Goal: Complete application form: Complete application form

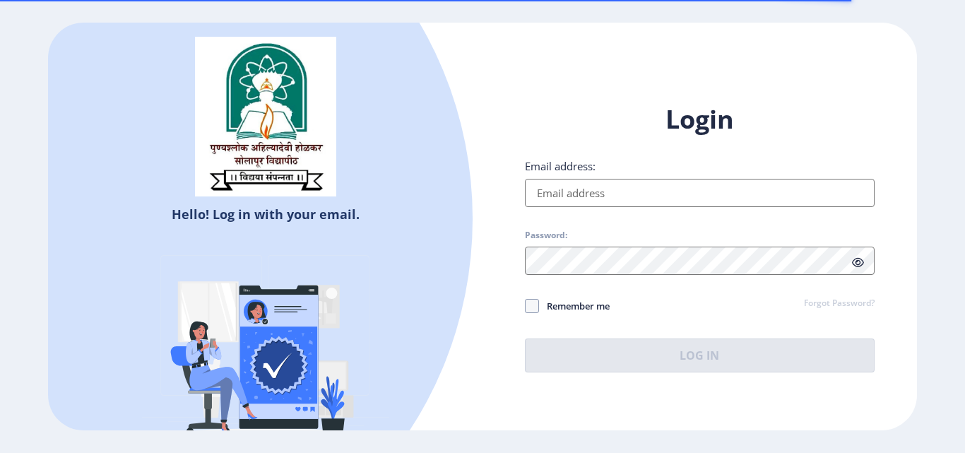
click at [840, 195] on input "Email address:" at bounding box center [700, 193] width 350 height 28
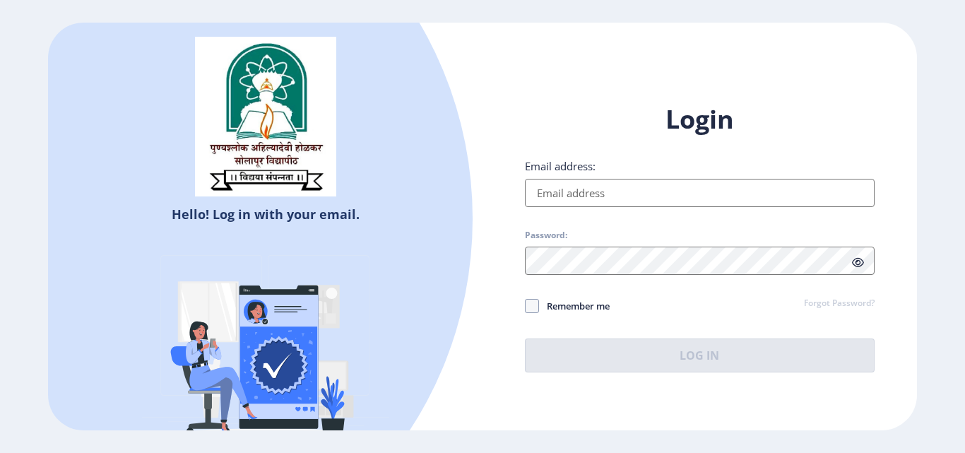
type input "[EMAIL_ADDRESS][DOMAIN_NAME]"
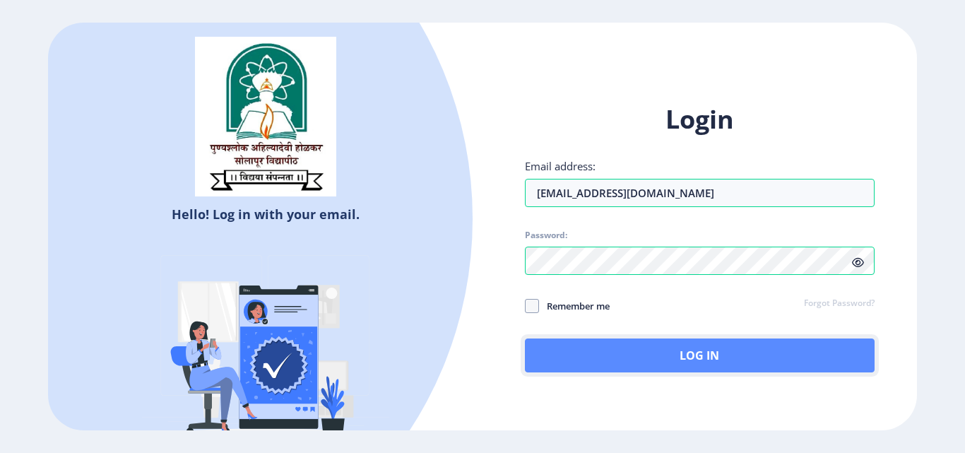
click at [692, 360] on button "Log In" at bounding box center [700, 355] width 350 height 34
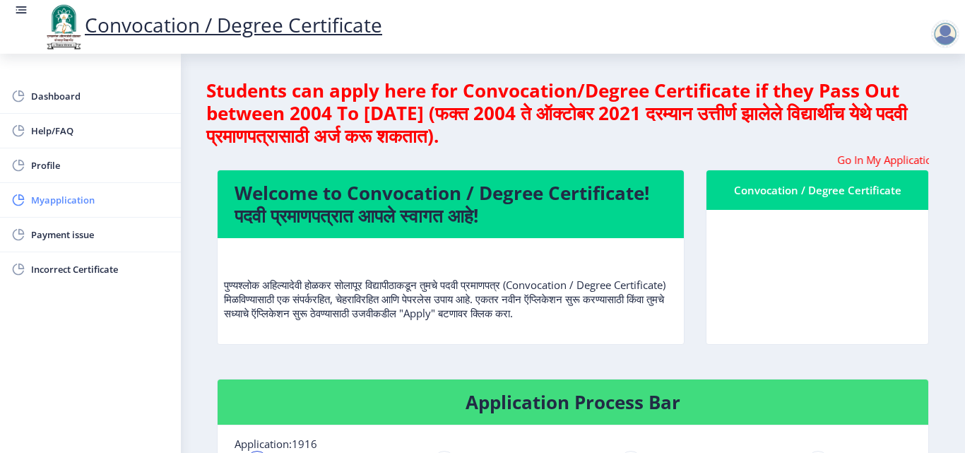
click at [98, 203] on span "Myapplication" at bounding box center [100, 199] width 138 height 17
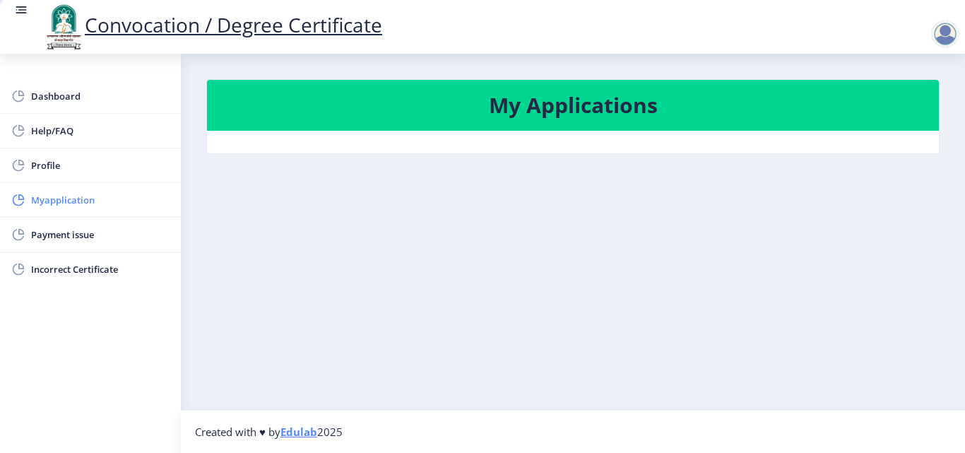
click at [98, 203] on span "Myapplication" at bounding box center [100, 199] width 138 height 17
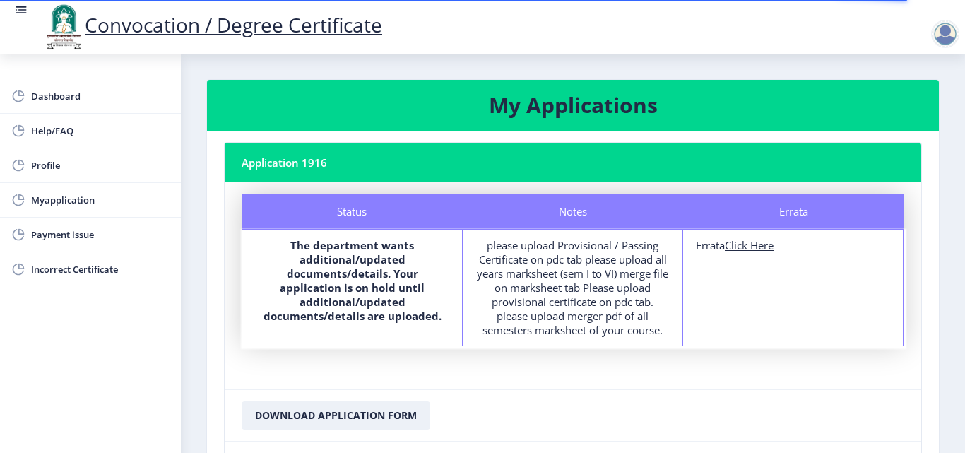
click at [781, 251] on div "Errata Click Here" at bounding box center [793, 245] width 194 height 14
click at [779, 252] on div "Errata Click Here" at bounding box center [793, 245] width 194 height 14
click at [774, 249] on u "Click Here" at bounding box center [749, 245] width 49 height 14
select select
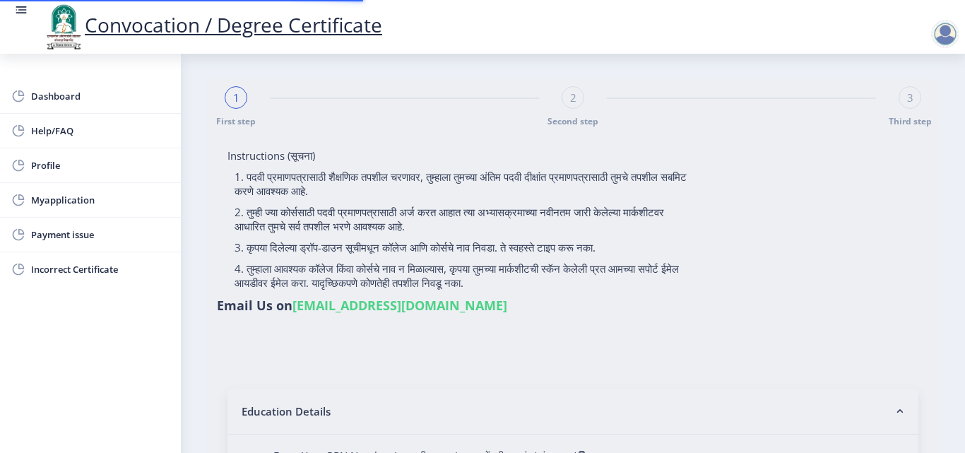
type input "2014032500184233"
select select "Regular"
select select "2017"
select select "October"
select select "Grade B"
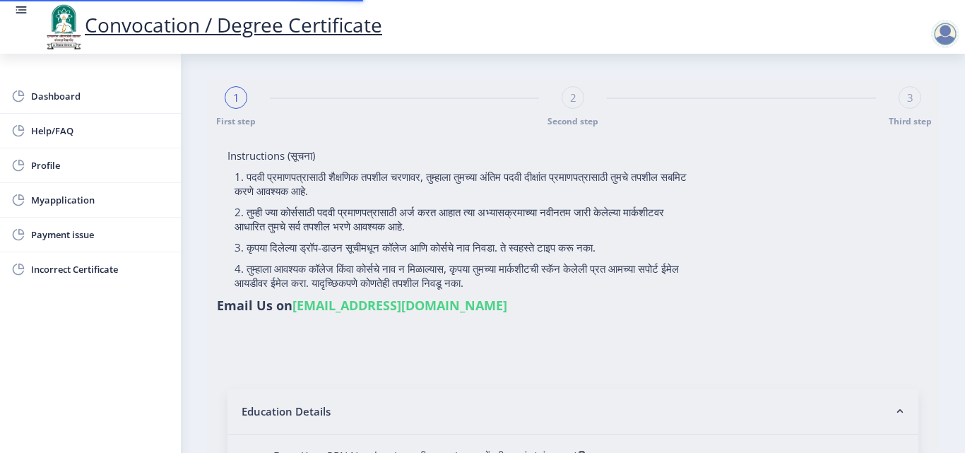
type input "137575"
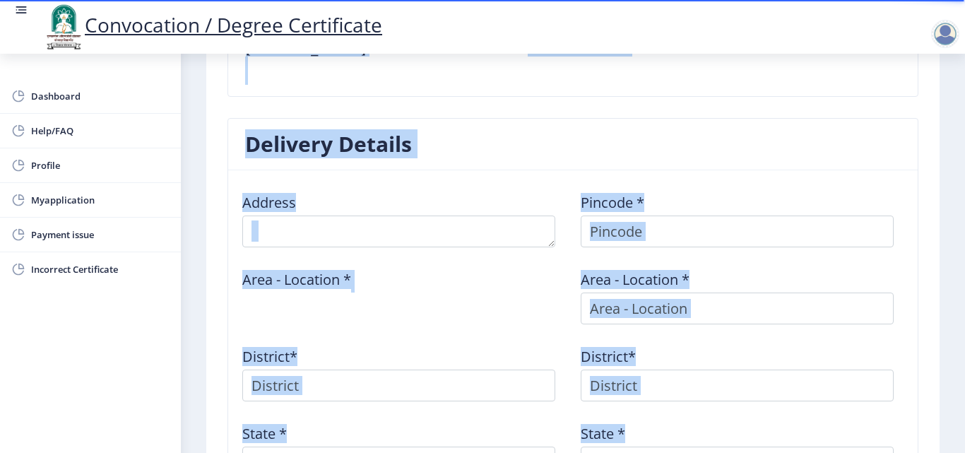
scroll to position [495, 0]
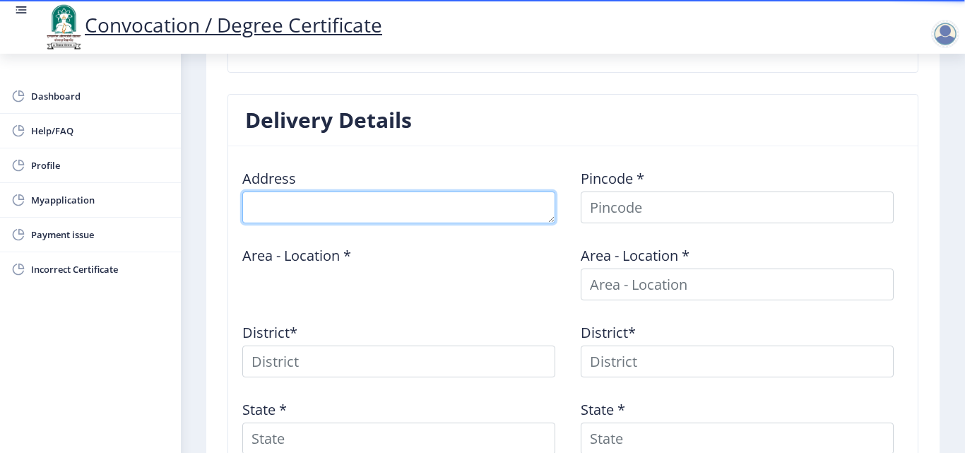
click at [540, 215] on textarea at bounding box center [398, 207] width 313 height 32
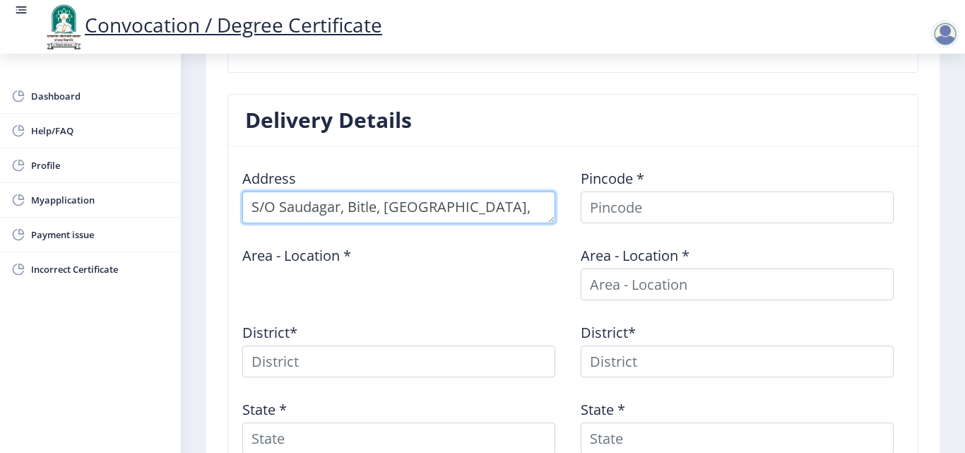
click at [489, 215] on textarea at bounding box center [398, 207] width 313 height 32
type textarea "S/O Saudagar, [GEOGRAPHIC_DATA], [GEOGRAPHIC_DATA], [GEOGRAPHIC_DATA]"
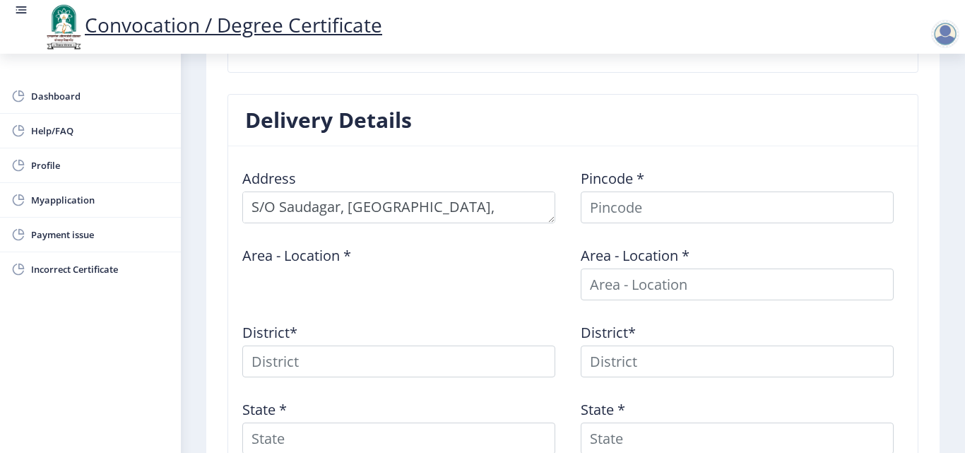
click at [514, 257] on div "Area - Location *" at bounding box center [404, 268] width 338 height 66
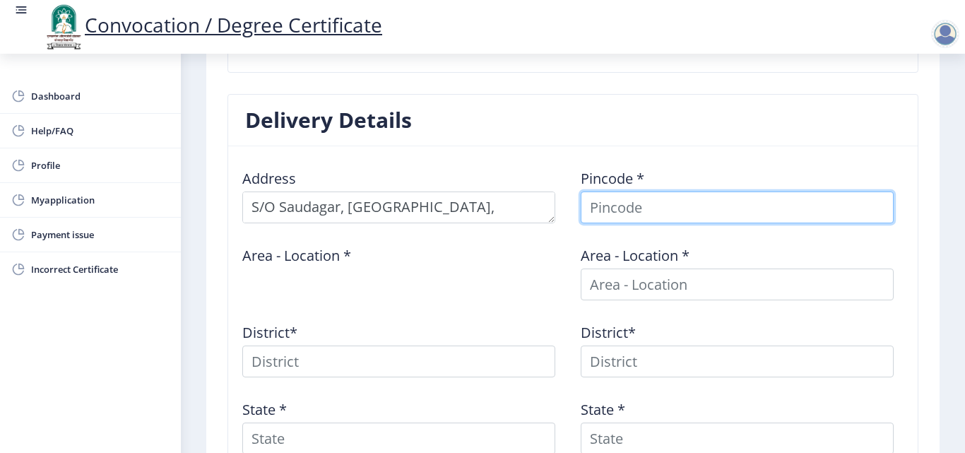
click at [718, 208] on input at bounding box center [737, 207] width 313 height 32
type input "413214"
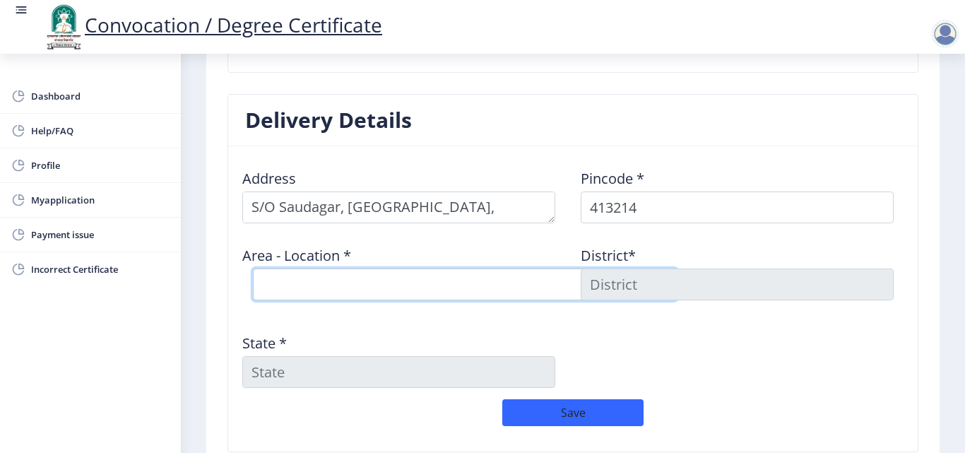
click at [514, 283] on select "Select Area Location Angar S.O Anjangaon Khilobache [PERSON_NAME] B.O Londewadi…" at bounding box center [465, 284] width 424 height 32
select select "3: Object"
click at [253, 268] on select "Select Area Location Angar S.O Anjangaon Khilobache [PERSON_NAME] B.O Londewadi…" at bounding box center [465, 284] width 424 height 32
type input "SOLAPUR"
type input "[GEOGRAPHIC_DATA]"
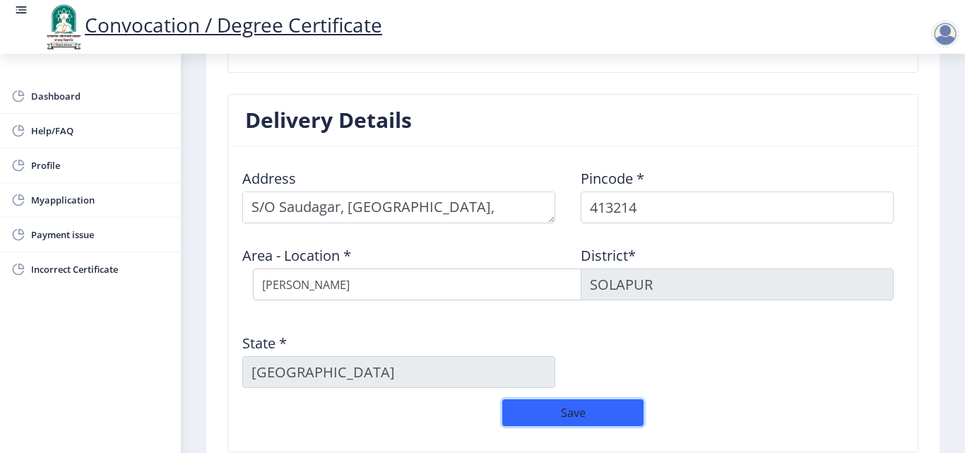
click at [596, 408] on button "Save" at bounding box center [572, 412] width 141 height 27
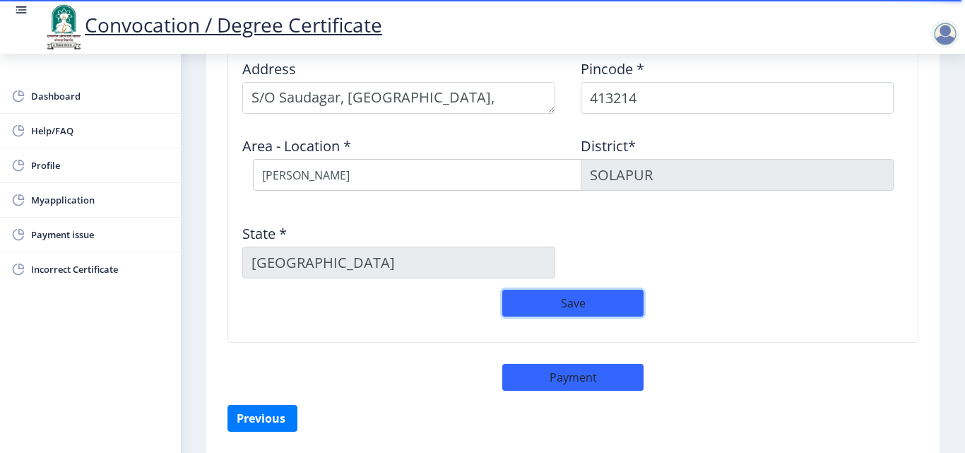
scroll to position [636, 0]
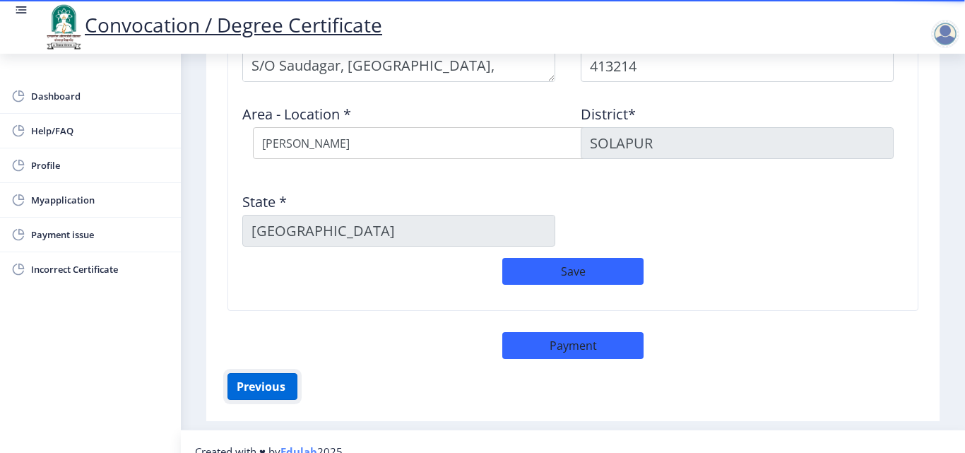
click at [267, 391] on button "Previous ‍" at bounding box center [262, 386] width 70 height 27
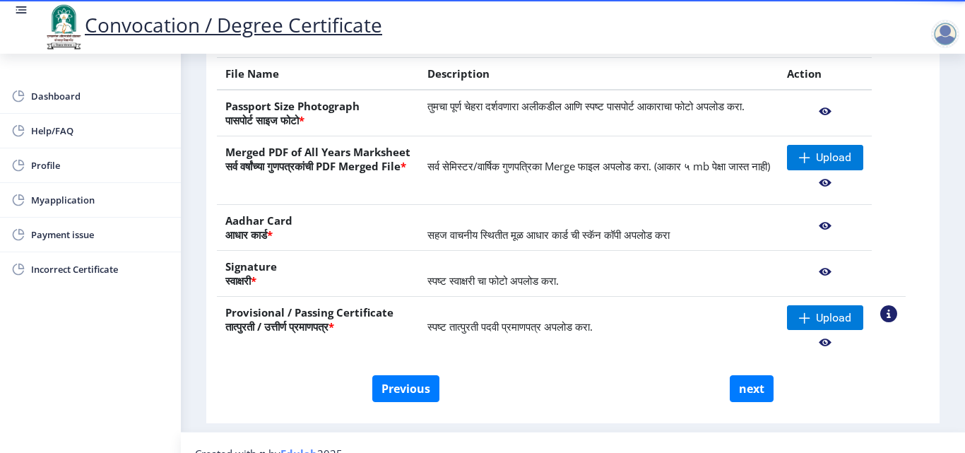
scroll to position [291, 0]
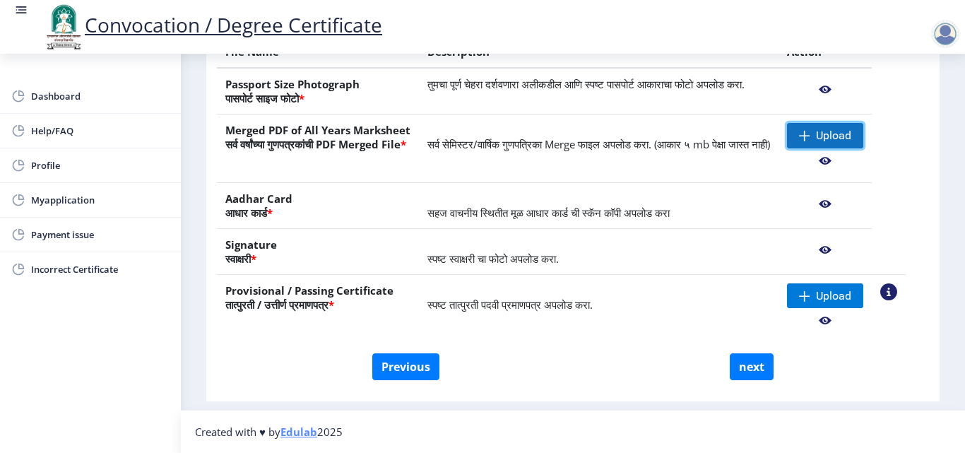
click at [851, 137] on span "Upload" at bounding box center [833, 136] width 35 height 14
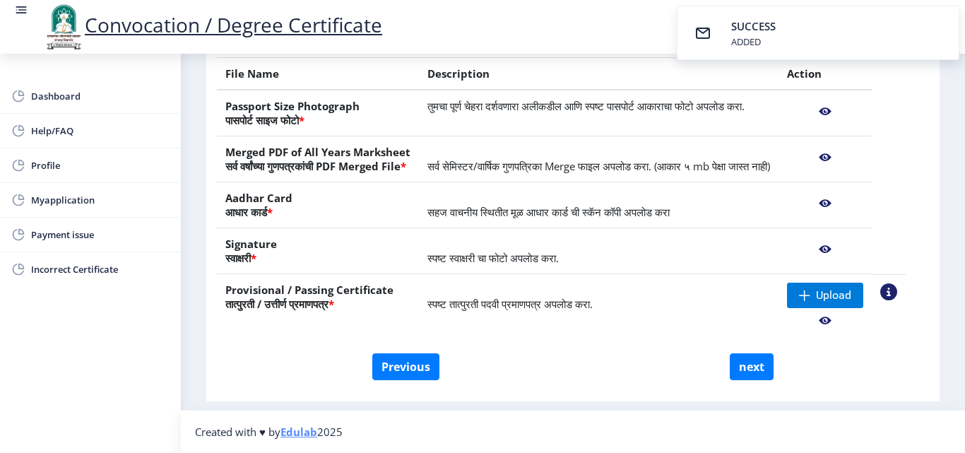
scroll to position [283, 0]
click at [850, 298] on span "Upload" at bounding box center [833, 295] width 35 height 14
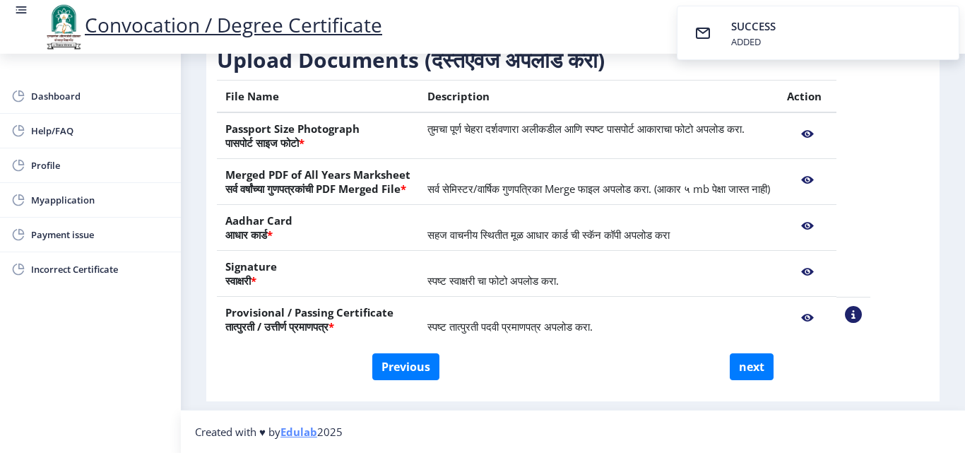
scroll to position [247, 0]
click at [756, 367] on button "next" at bounding box center [752, 366] width 44 height 27
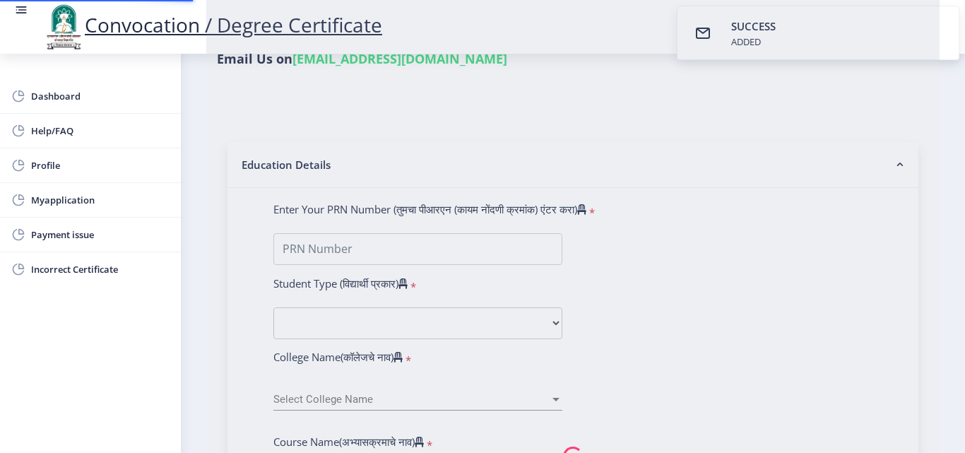
select select
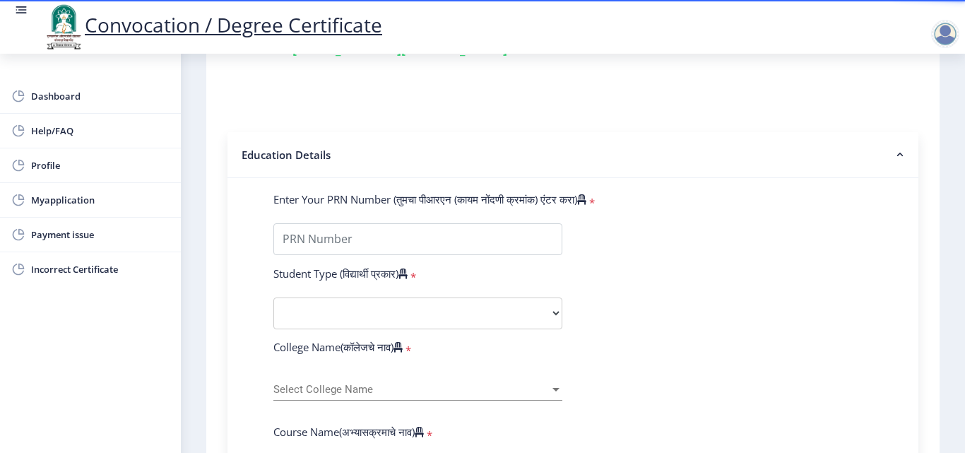
scroll to position [219, 0]
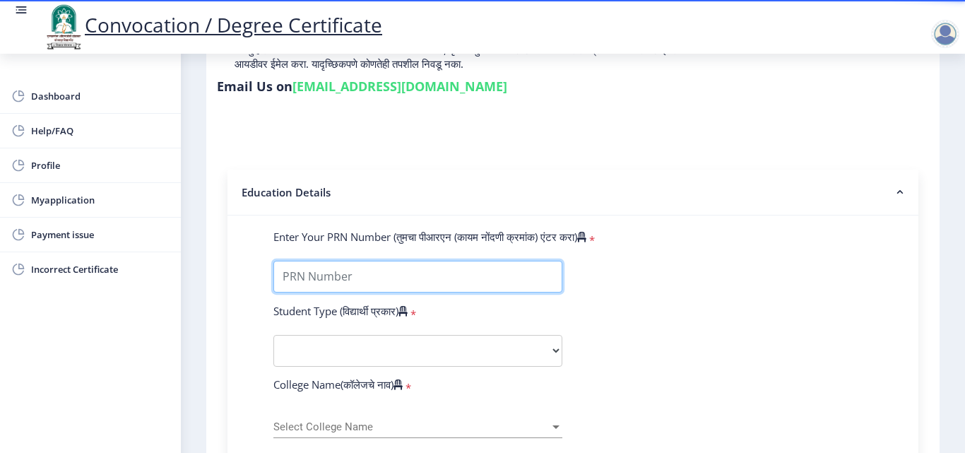
click at [530, 280] on input "Enter Your PRN Number (तुमचा पीआरएन (कायम नोंदणी क्रमांक) एंटर करा)" at bounding box center [417, 277] width 289 height 32
type input "2014032500184233"
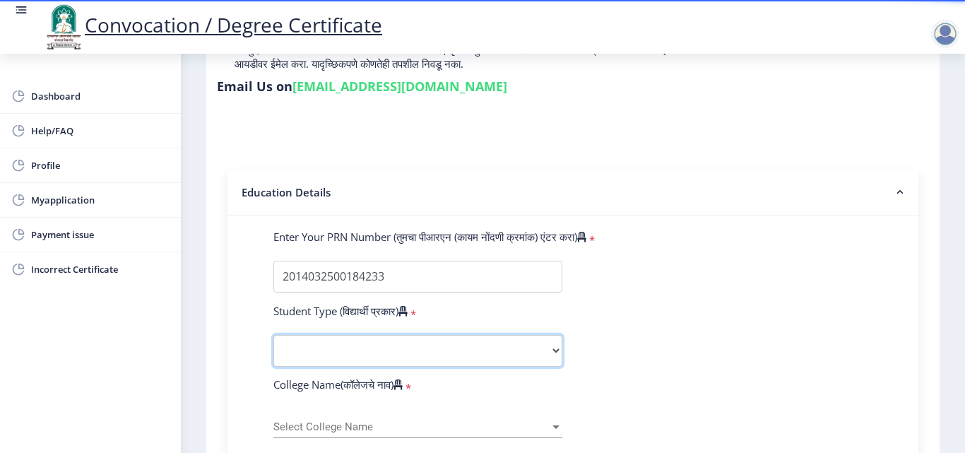
click at [560, 348] on select "Select Student Type Regular External" at bounding box center [417, 351] width 289 height 32
select select "Regular"
click at [273, 335] on select "Select Student Type Regular External" at bounding box center [417, 351] width 289 height 32
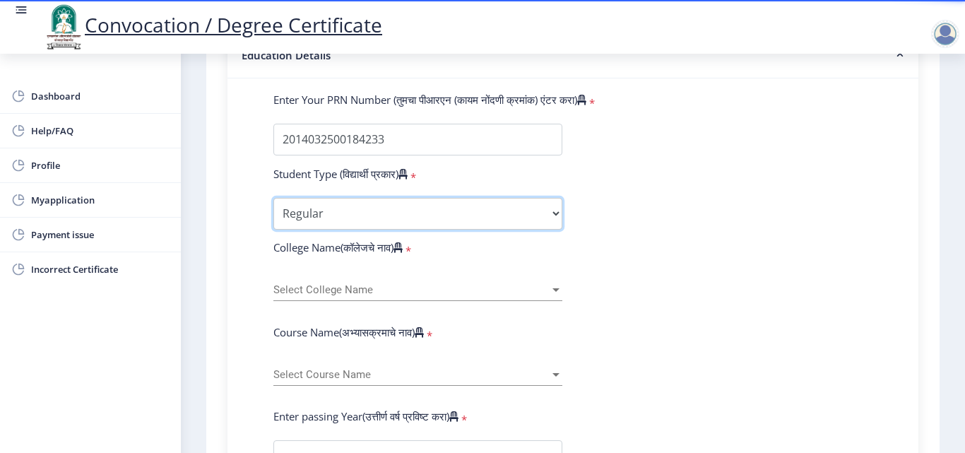
scroll to position [360, 0]
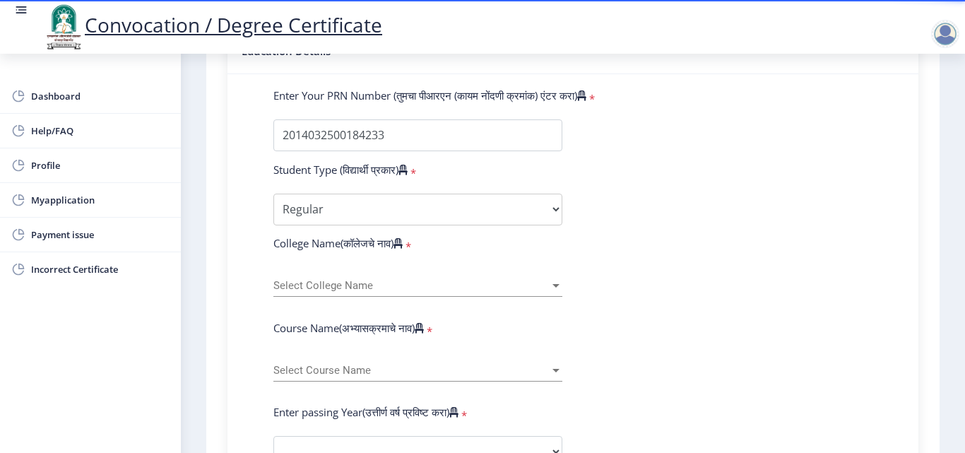
click at [556, 287] on div at bounding box center [555, 286] width 7 height 4
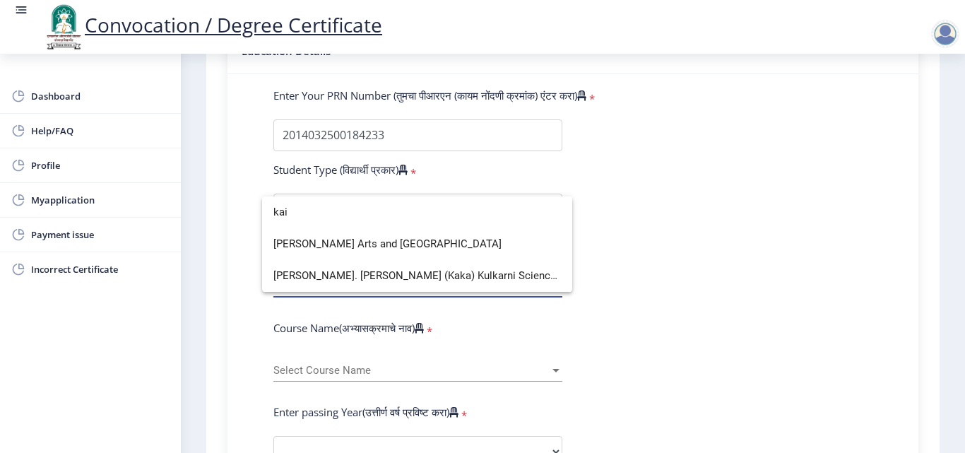
scroll to position [0, 0]
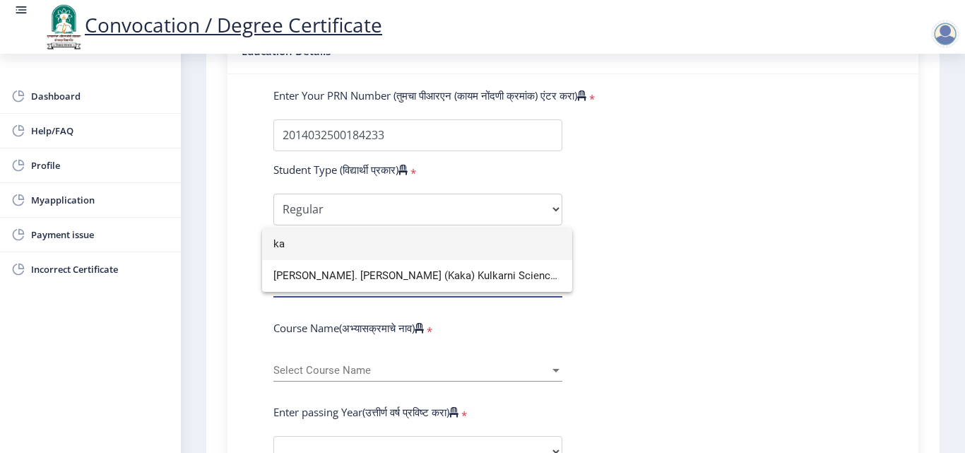
type input "k"
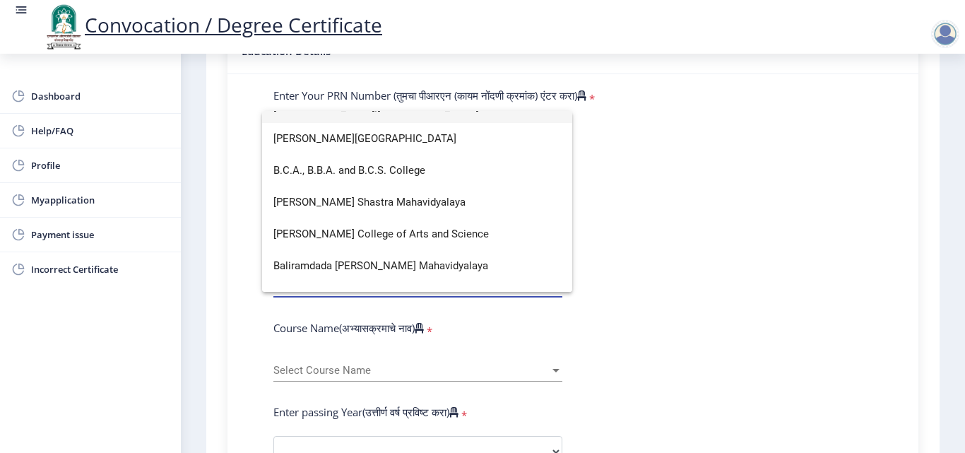
scroll to position [212, 0]
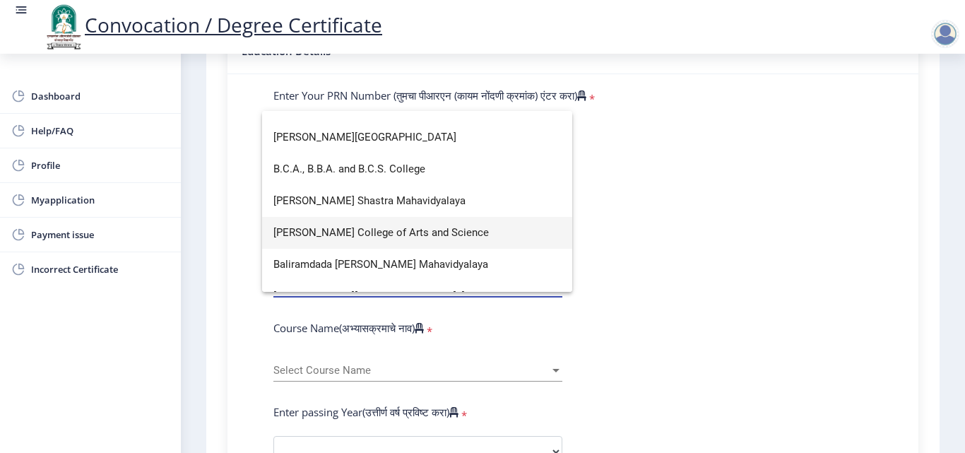
click at [399, 232] on span "[PERSON_NAME] College of Arts and Science" at bounding box center [417, 233] width 288 height 32
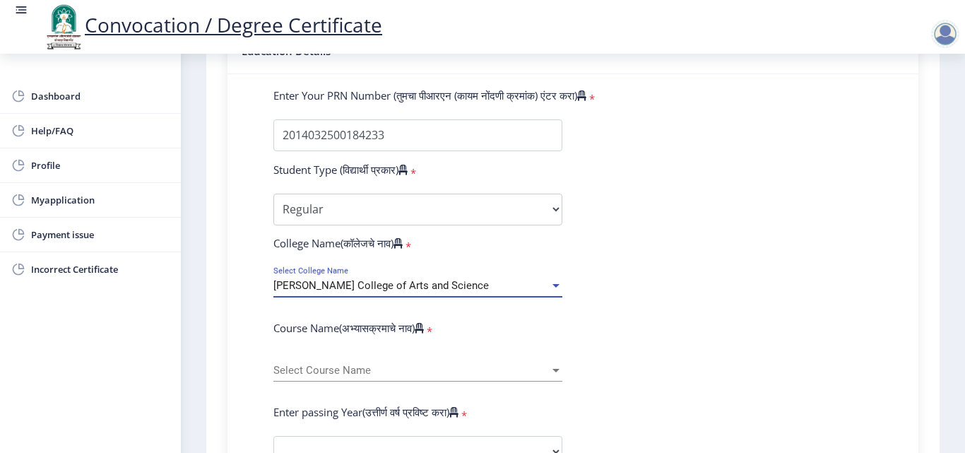
click at [550, 367] on div at bounding box center [556, 371] width 13 height 12
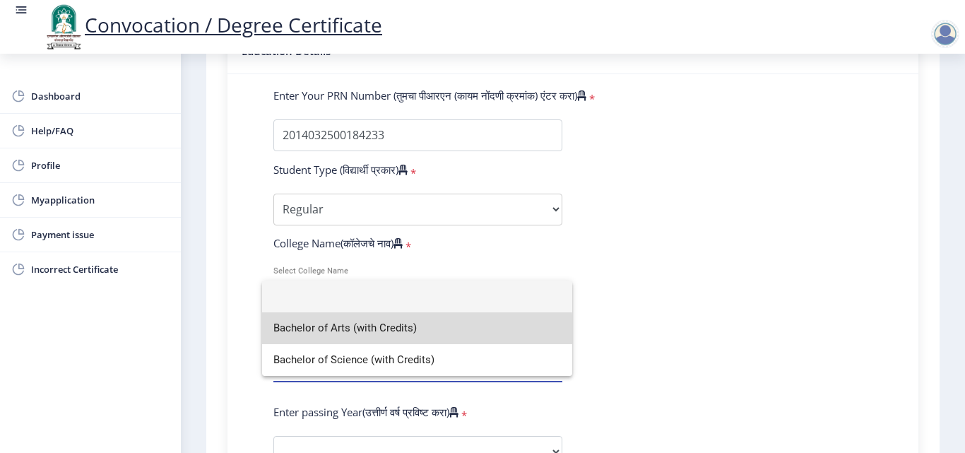
click at [390, 331] on span "Bachelor of Arts (with Credits)" at bounding box center [417, 328] width 288 height 32
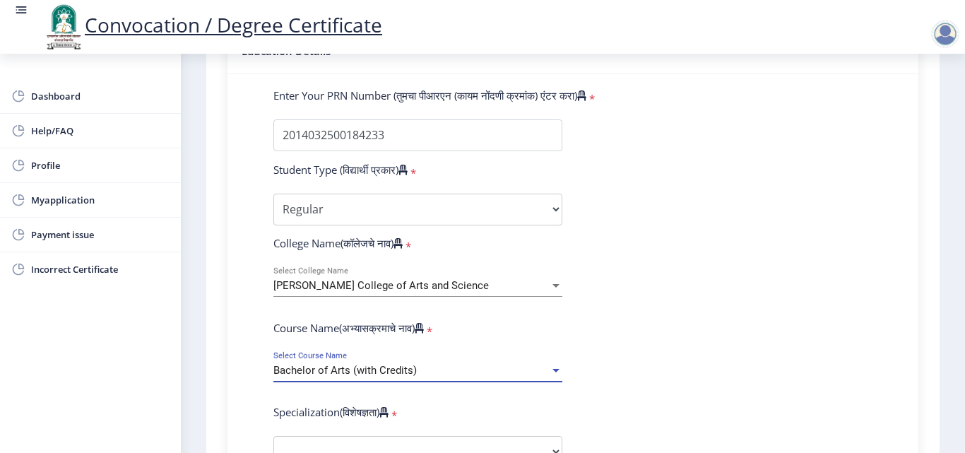
scroll to position [431, 0]
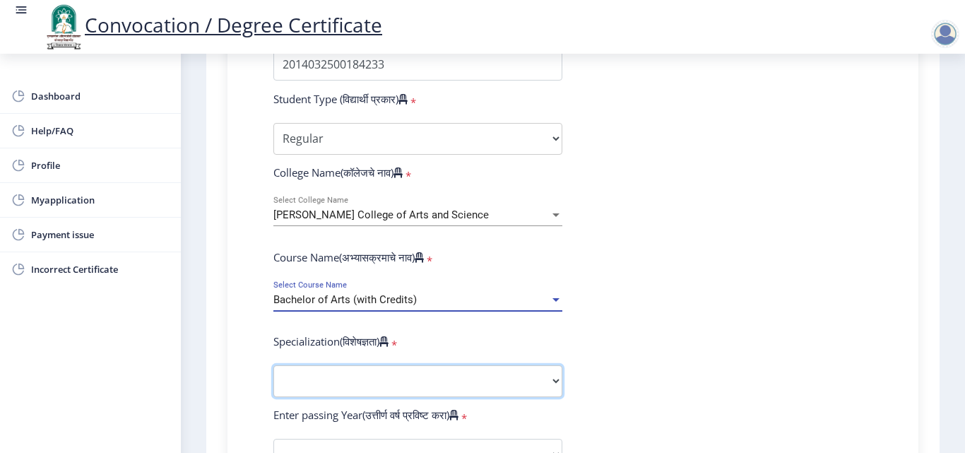
click at [554, 380] on select "Specialization English Geography Hindi Marathi Music Sanskrit Urdu Ancient Indi…" at bounding box center [417, 381] width 289 height 32
select select "Geography"
click at [273, 365] on select "Specialization English Geography Hindi Marathi Music Sanskrit Urdu Ancient Indi…" at bounding box center [417, 381] width 289 height 32
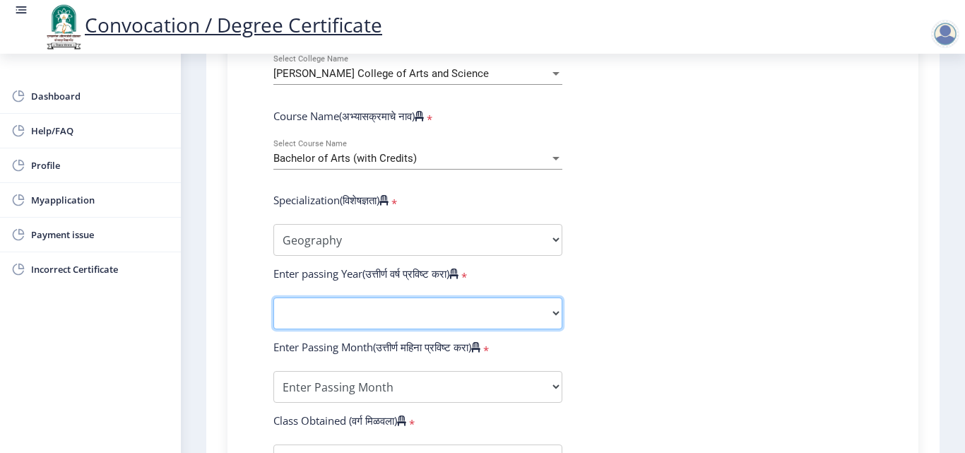
click at [555, 312] on select "2025 2024 2023 2022 2021 2020 2019 2018 2017 2016 2015 2014 2013 2012 2011 2010…" at bounding box center [417, 313] width 289 height 32
select select "2017"
click at [273, 297] on select "2025 2024 2023 2022 2021 2020 2019 2018 2017 2016 2015 2014 2013 2012 2011 2010…" at bounding box center [417, 313] width 289 height 32
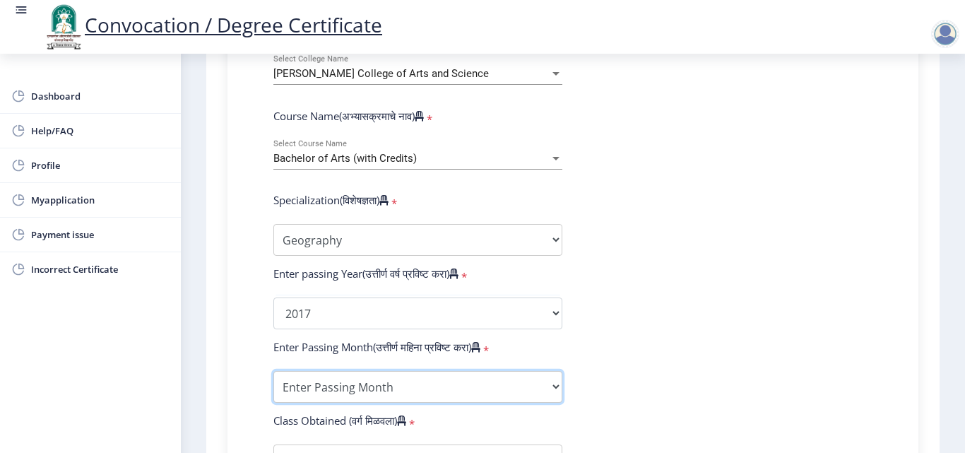
click at [557, 385] on select "Enter Passing Month March April May October November December" at bounding box center [417, 387] width 289 height 32
select select "October"
click at [273, 371] on select "Enter Passing Month March April May October November December" at bounding box center [417, 387] width 289 height 32
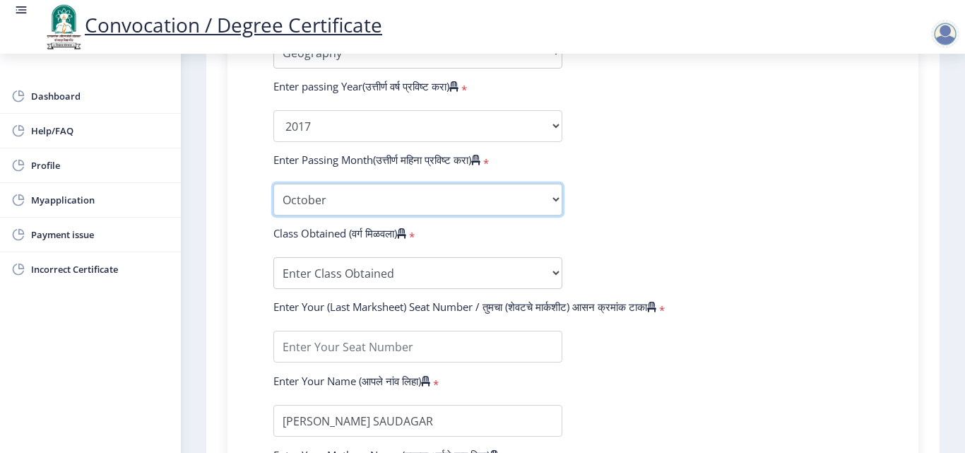
scroll to position [784, 0]
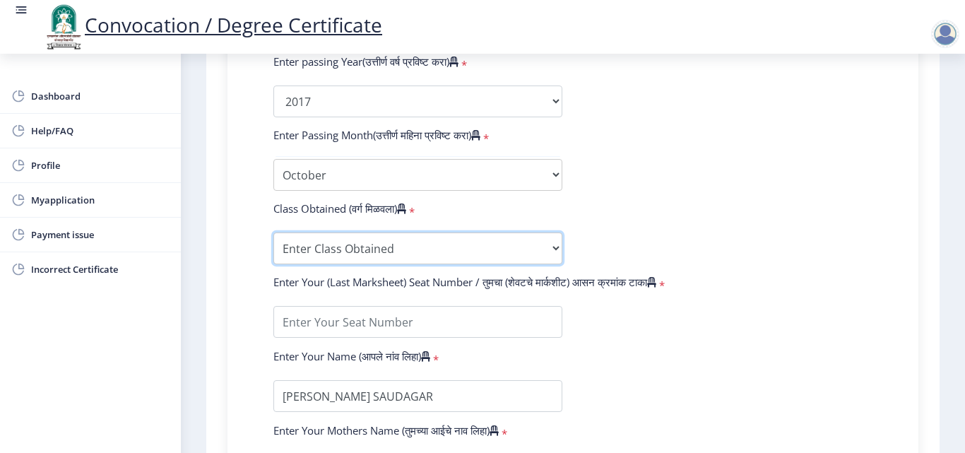
click at [552, 251] on select "Enter Class Obtained FIRST CLASS WITH DISTINCTION FIRST CLASS HIGHER SECOND CLA…" at bounding box center [417, 248] width 289 height 32
click at [273, 232] on select "Enter Class Obtained FIRST CLASS WITH DISTINCTION FIRST CLASS HIGHER SECOND CLA…" at bounding box center [417, 248] width 289 height 32
click at [557, 249] on select "Enter Class Obtained FIRST CLASS WITH DISTINCTION FIRST CLASS HIGHER SECOND CLA…" at bounding box center [417, 248] width 289 height 32
select select "Grade B"
click at [273, 232] on select "Enter Class Obtained FIRST CLASS WITH DISTINCTION FIRST CLASS HIGHER SECOND CLA…" at bounding box center [417, 248] width 289 height 32
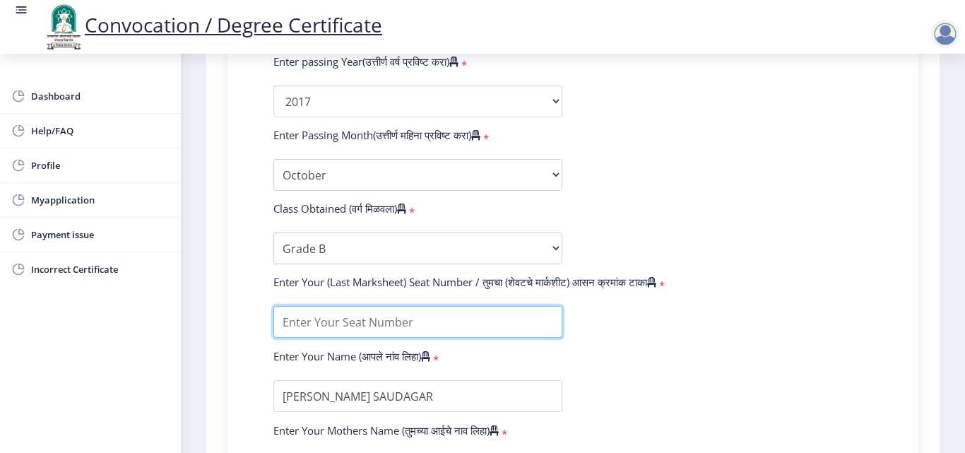
click at [507, 320] on input "textarea" at bounding box center [417, 322] width 289 height 32
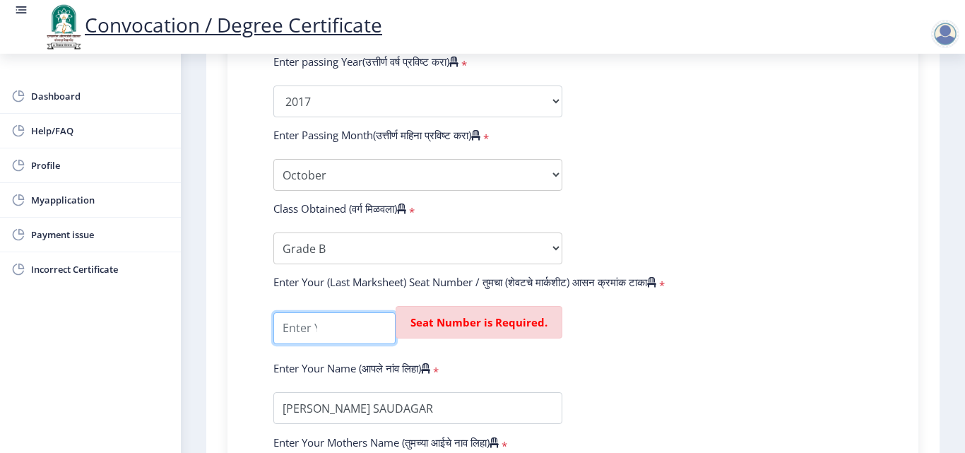
click at [371, 331] on input "textarea" at bounding box center [334, 328] width 122 height 32
type input "137575"
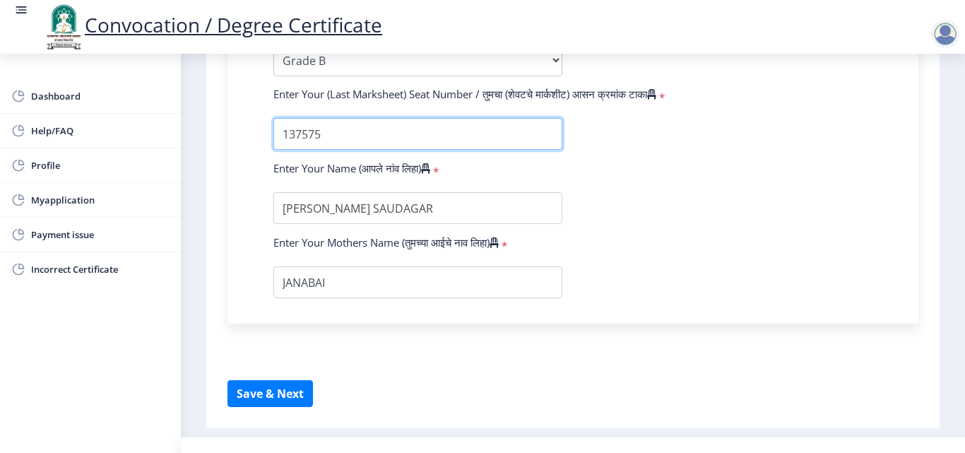
scroll to position [996, 0]
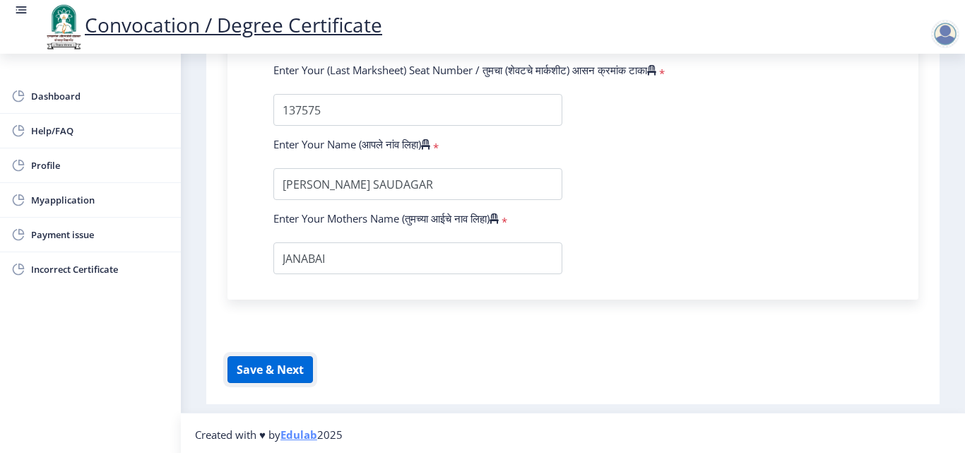
click at [249, 372] on button "Save & Next" at bounding box center [269, 369] width 85 height 27
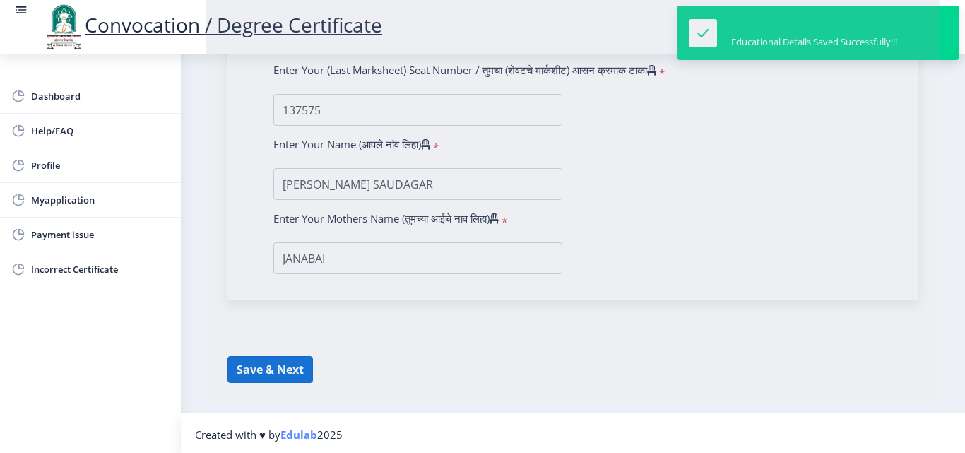
select select
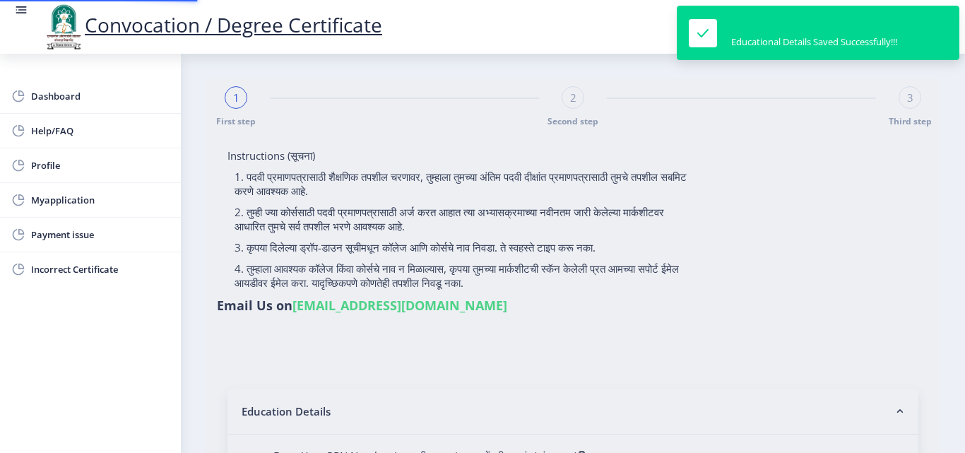
type input "2014032500184233"
select select "Regular"
select select "2017"
select select "October"
select select "Grade B"
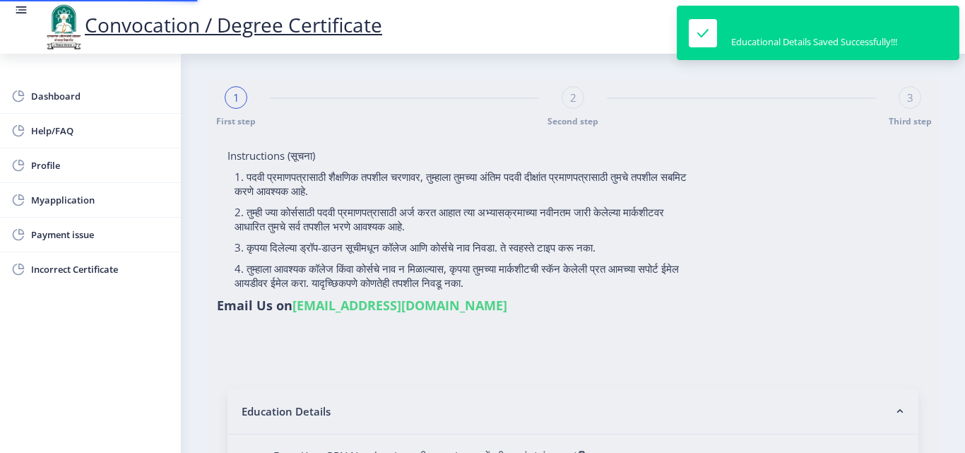
type input "137575"
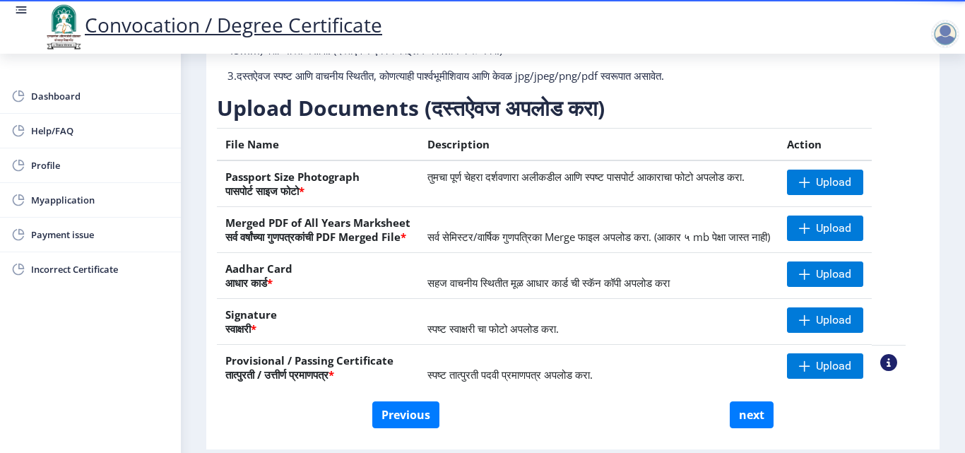
scroll to position [212, 0]
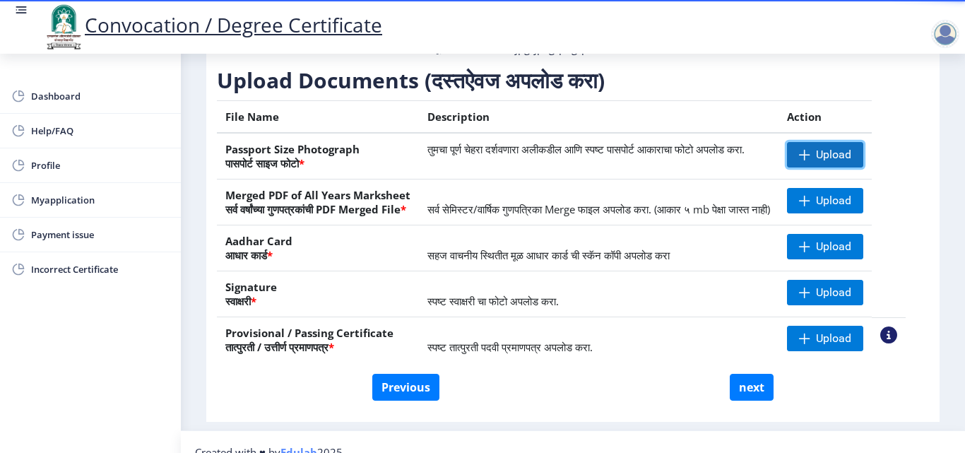
click at [840, 162] on span "Upload" at bounding box center [833, 155] width 35 height 14
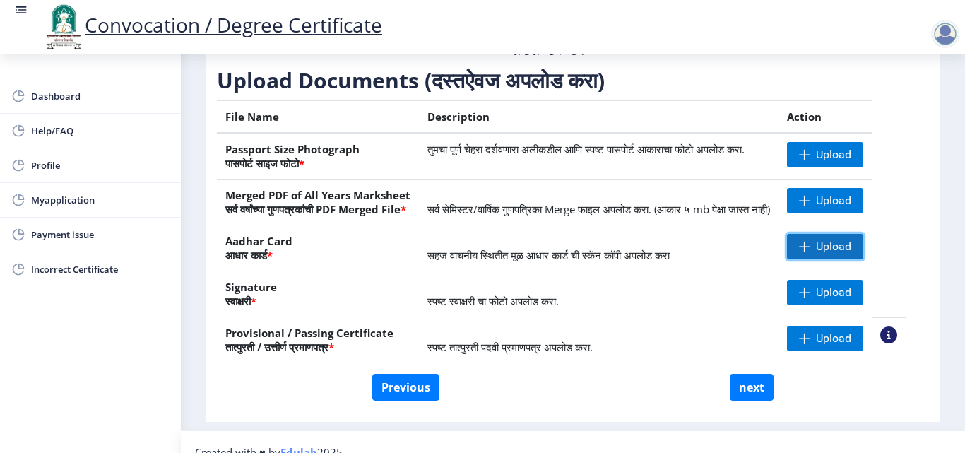
click at [851, 254] on span "Upload" at bounding box center [833, 246] width 35 height 14
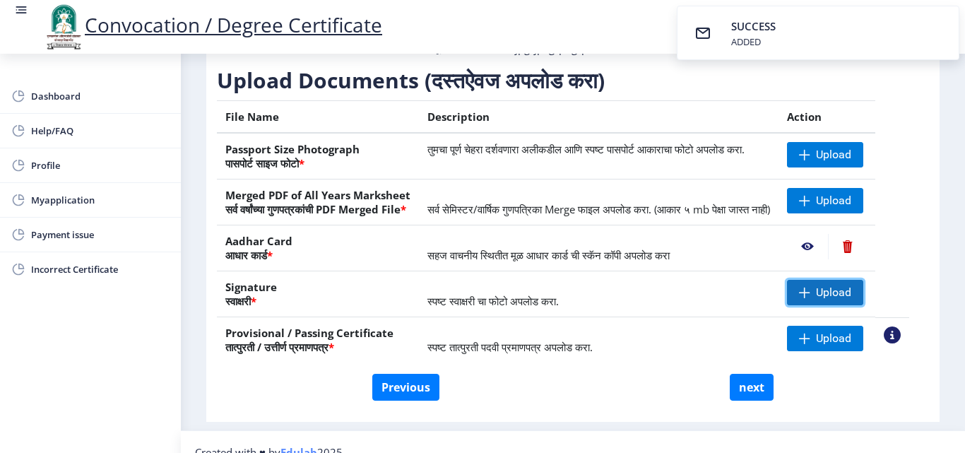
click at [857, 305] on span "Upload" at bounding box center [825, 292] width 76 height 25
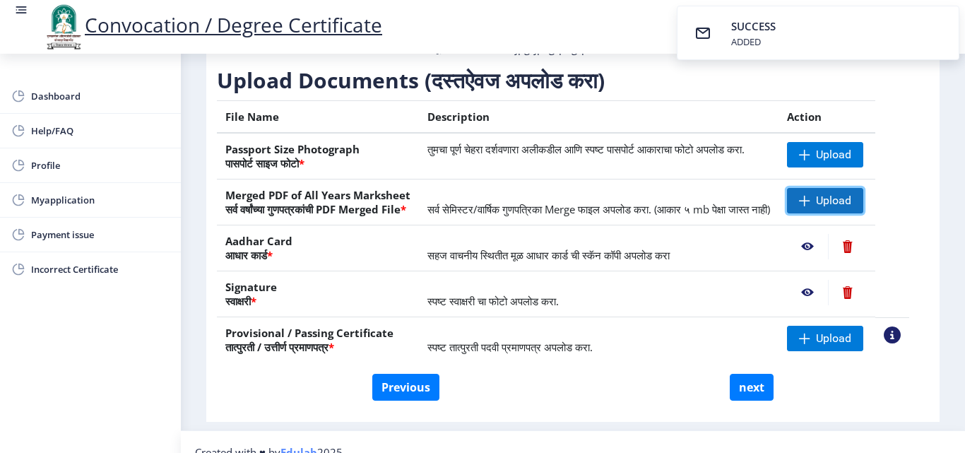
click at [844, 208] on span "Upload" at bounding box center [833, 201] width 35 height 14
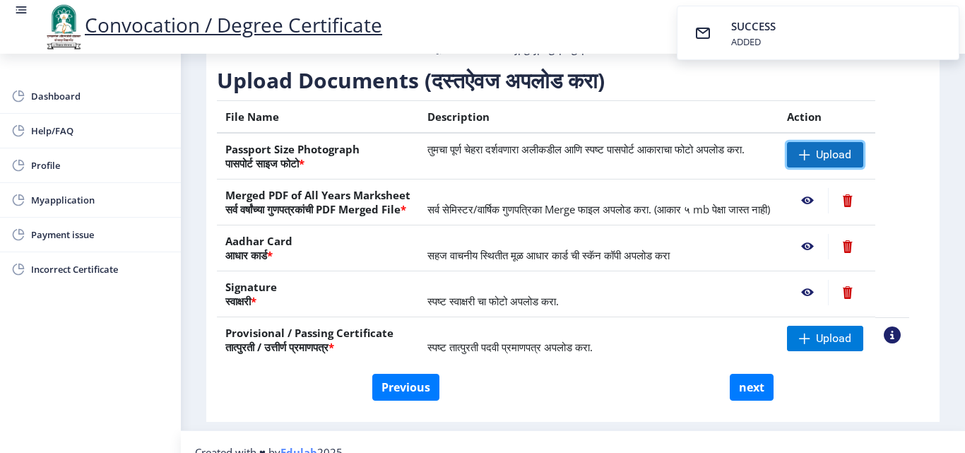
click at [836, 162] on span "Upload" at bounding box center [833, 155] width 35 height 14
click at [848, 162] on span "Upload" at bounding box center [833, 155] width 35 height 14
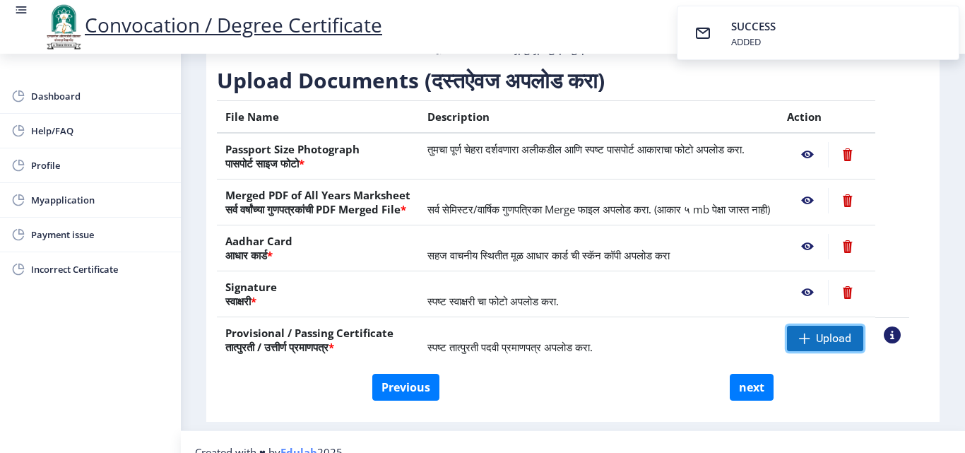
click at [843, 345] on span "Upload" at bounding box center [833, 338] width 35 height 14
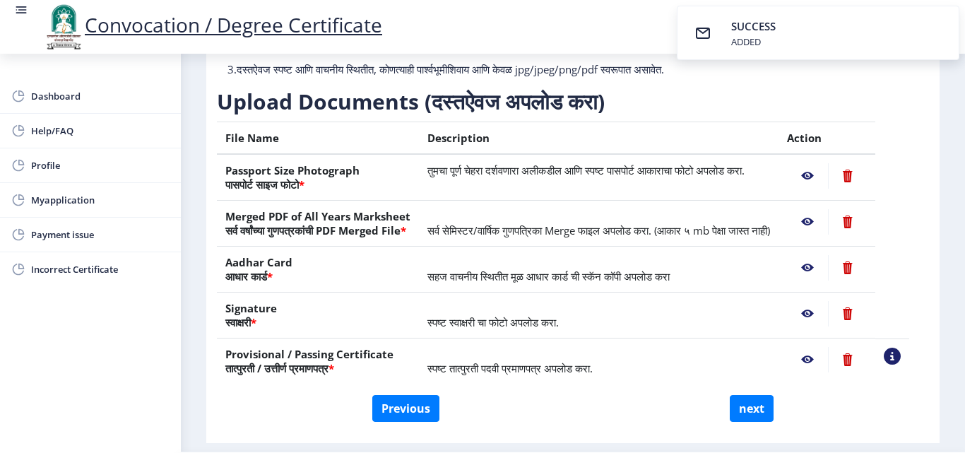
scroll to position [190, 0]
click at [419, 422] on button "Previous" at bounding box center [405, 409] width 67 height 27
select select "Regular"
select select "Geography"
select select "2017"
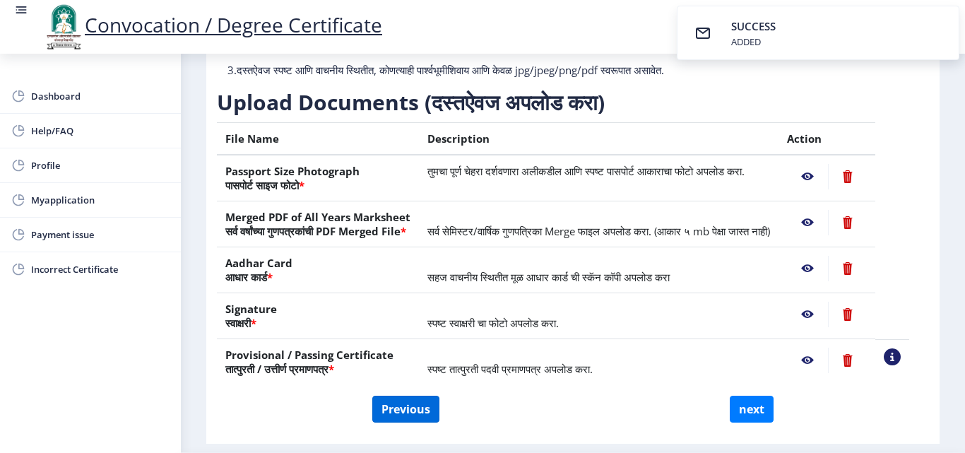
select select "October"
select select "Grade B"
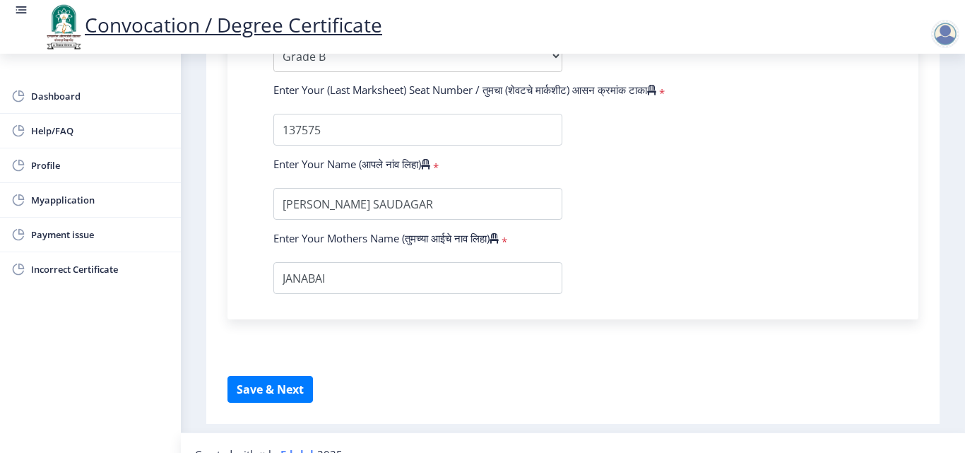
scroll to position [999, 0]
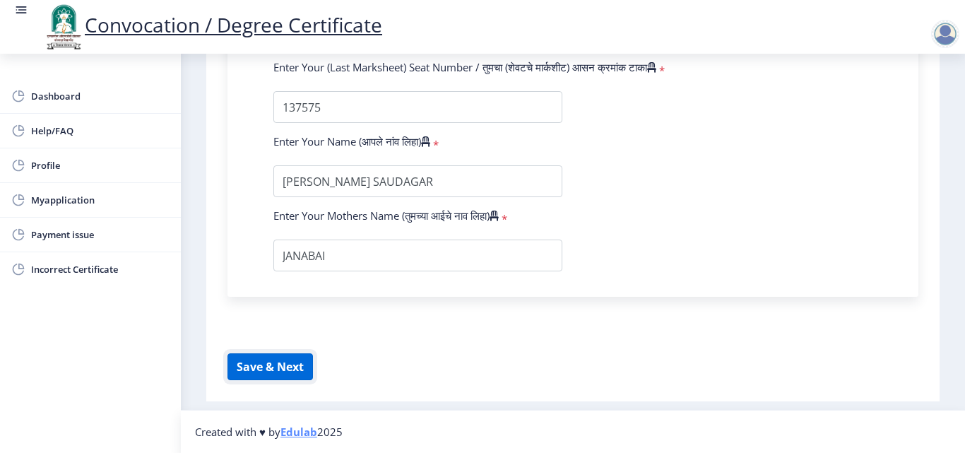
click at [249, 366] on button "Save & Next" at bounding box center [269, 366] width 85 height 27
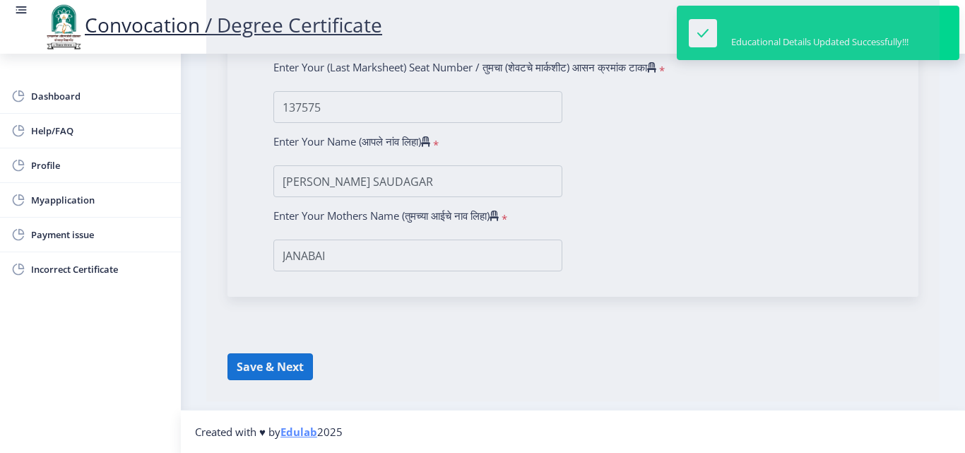
select select
type input "2014032500184233"
select select "Regular"
select select "2017"
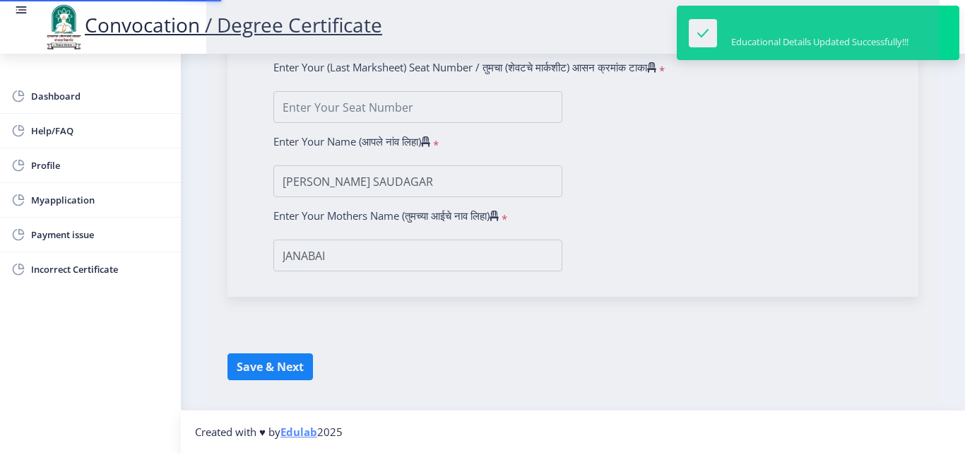
select select "October"
select select "Grade B"
type input "137575"
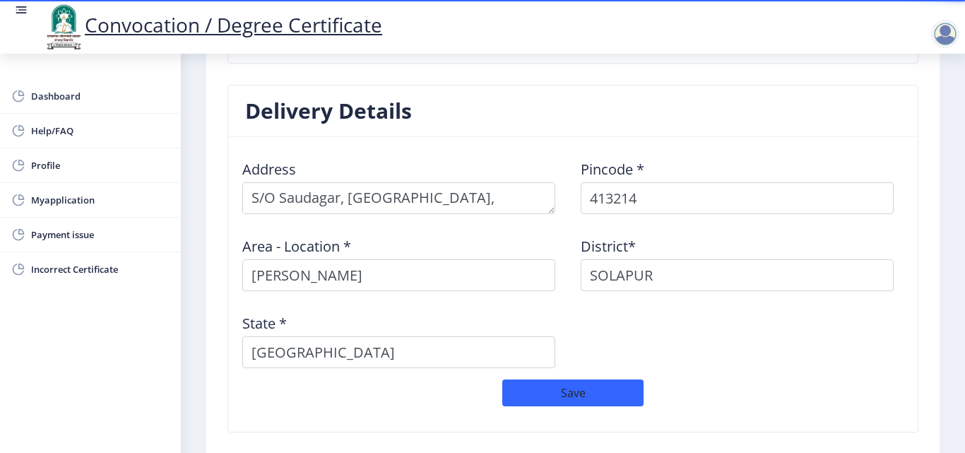
scroll to position [1238, 0]
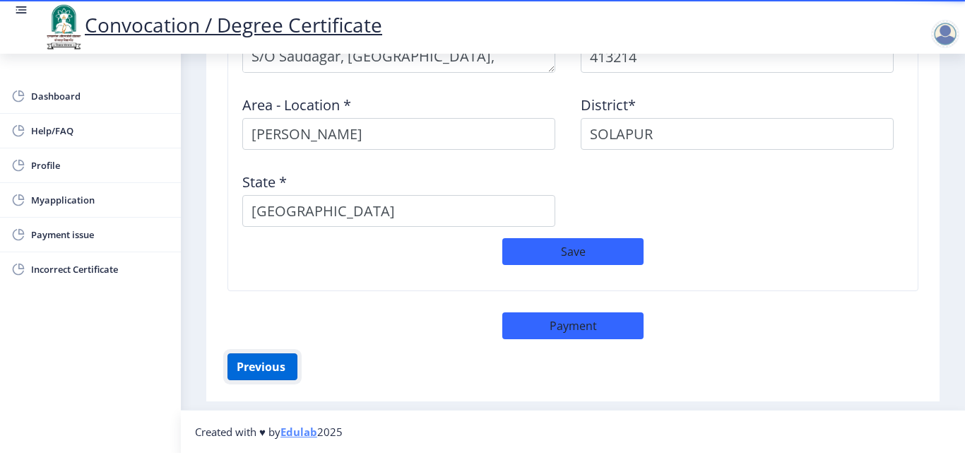
click at [284, 365] on button "Previous ‍" at bounding box center [262, 366] width 70 height 27
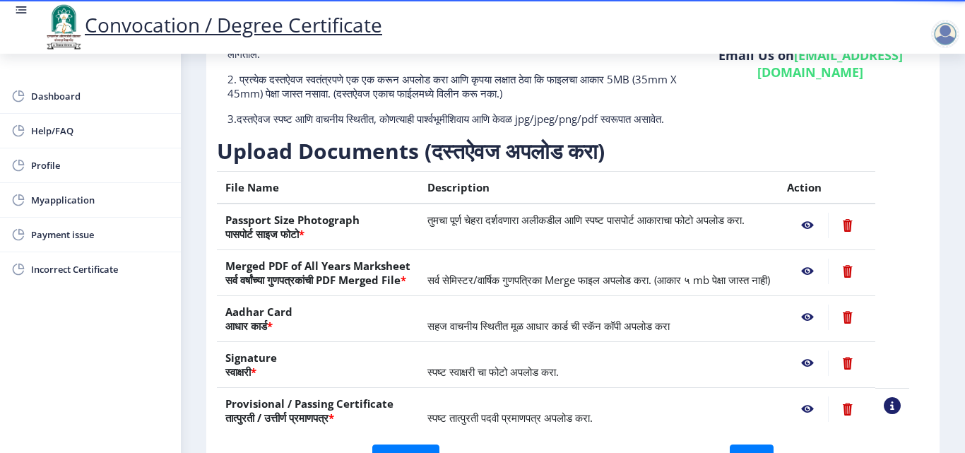
scroll to position [261, 0]
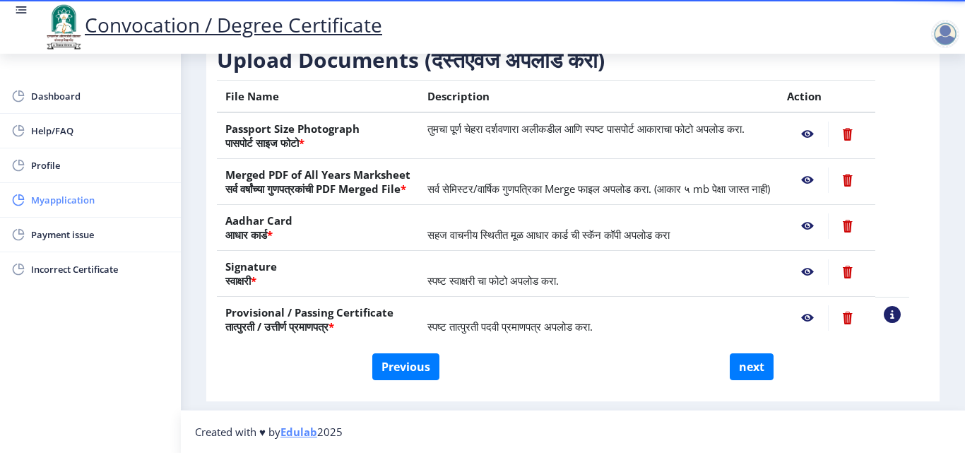
click at [76, 202] on span "Myapplication" at bounding box center [100, 199] width 138 height 17
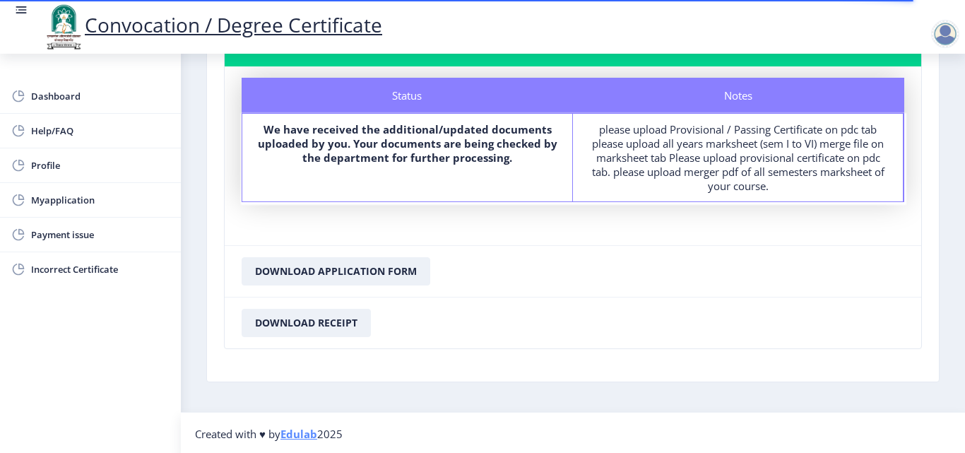
scroll to position [118, 0]
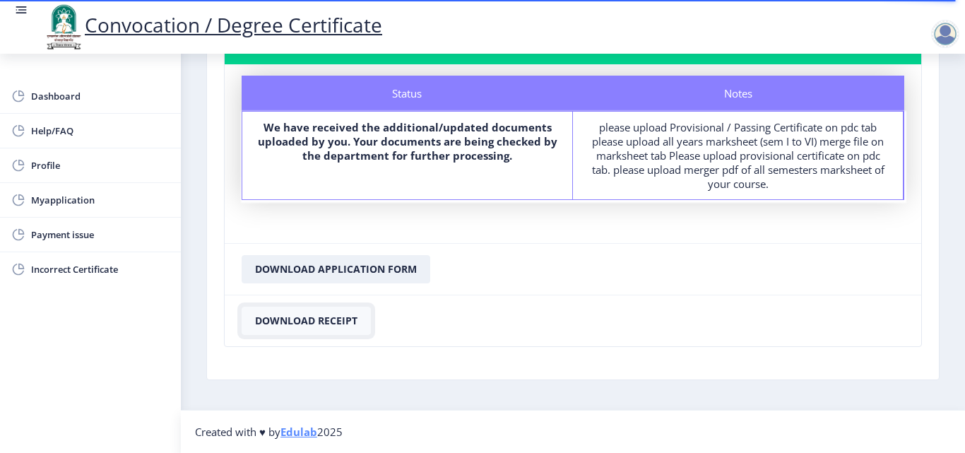
click at [332, 322] on button "Download Receipt" at bounding box center [306, 321] width 129 height 28
click at [315, 265] on button "Download Application Form" at bounding box center [336, 269] width 189 height 28
click at [314, 266] on button "Download Application Form" at bounding box center [336, 269] width 189 height 28
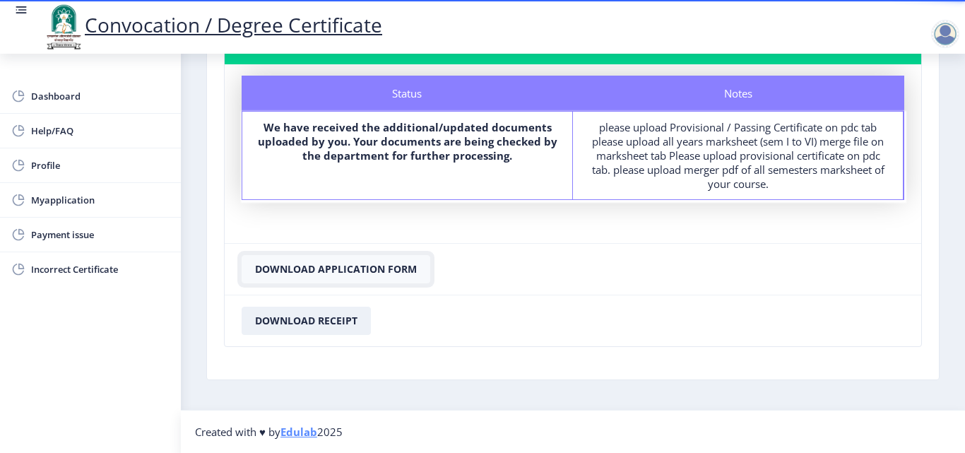
click at [314, 266] on button "Download Application Form" at bounding box center [336, 269] width 189 height 28
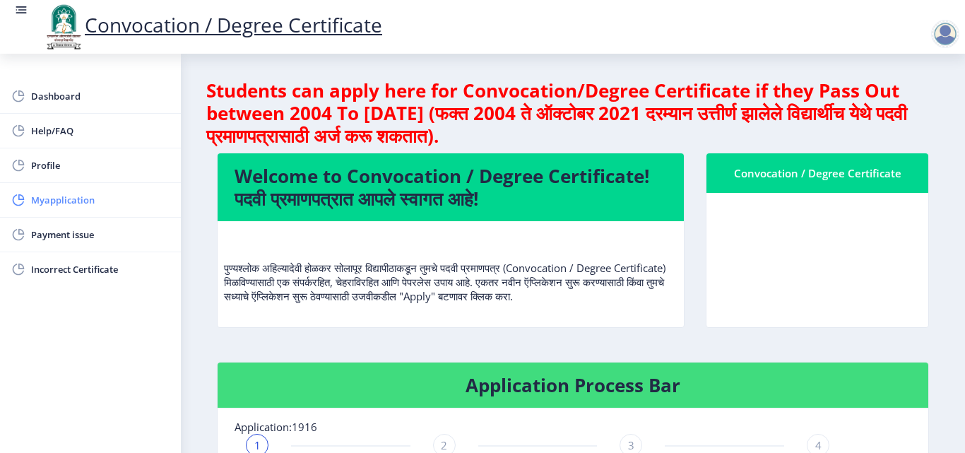
click at [113, 200] on span "Myapplication" at bounding box center [100, 199] width 138 height 17
click at [114, 200] on span "Myapplication" at bounding box center [100, 199] width 138 height 17
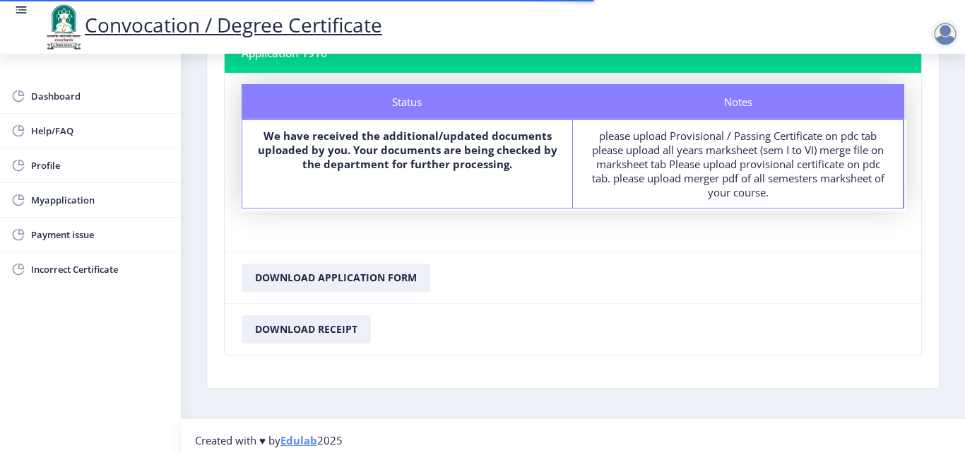
scroll to position [118, 0]
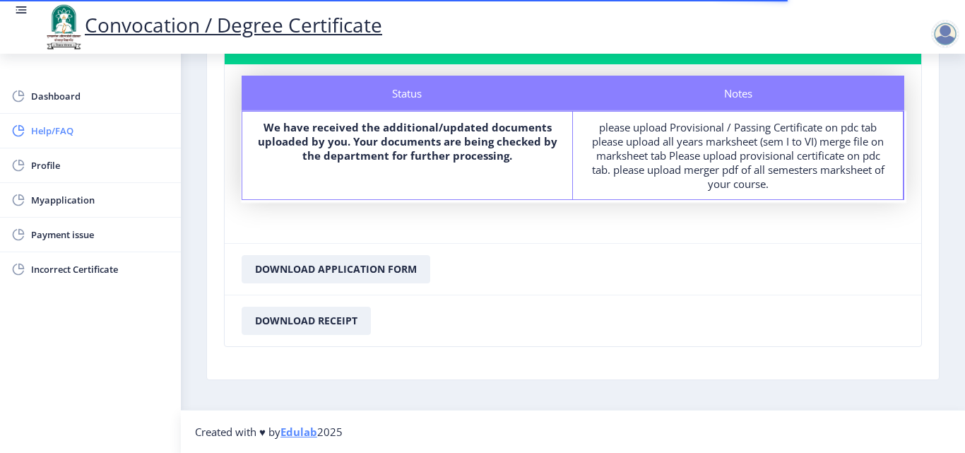
click at [64, 134] on span "Help/FAQ" at bounding box center [100, 130] width 138 height 17
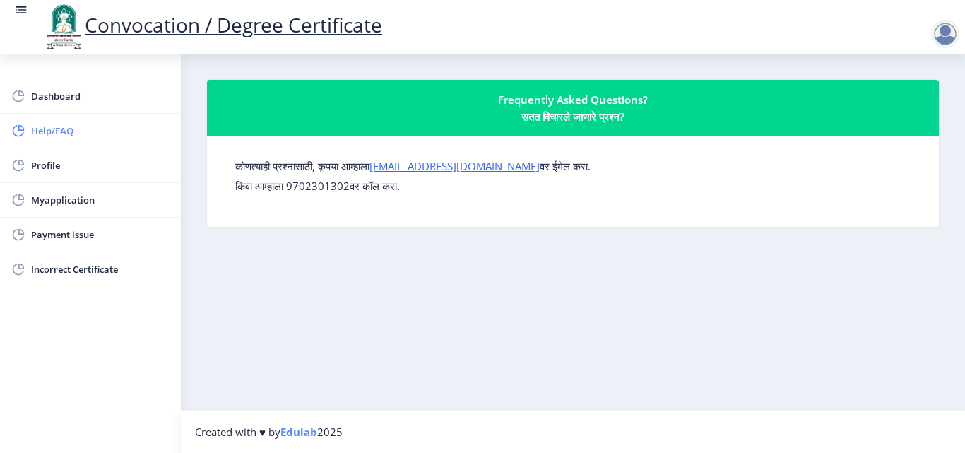
click at [57, 128] on span "Help/FAQ" at bounding box center [100, 130] width 138 height 17
click at [69, 128] on span "Help/FAQ" at bounding box center [100, 130] width 138 height 17
click at [82, 195] on span "Myapplication" at bounding box center [100, 199] width 138 height 17
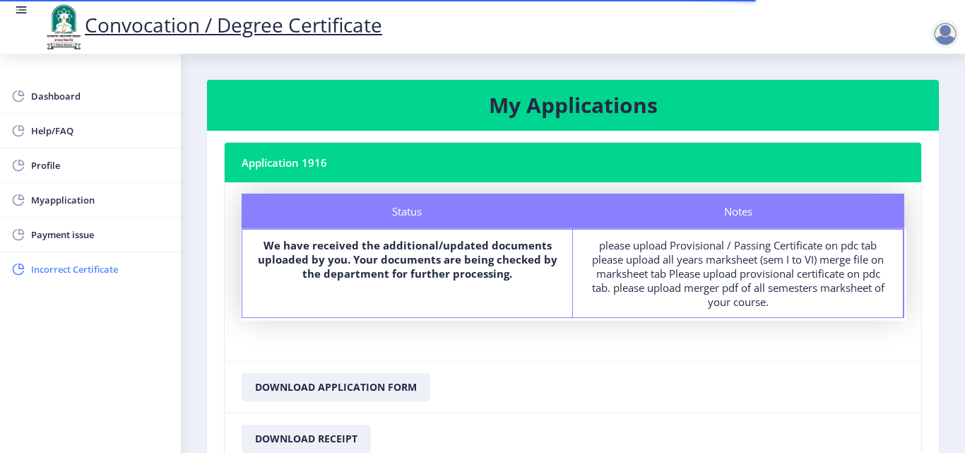
click at [66, 267] on span "Incorrect Certificate" at bounding box center [100, 269] width 138 height 17
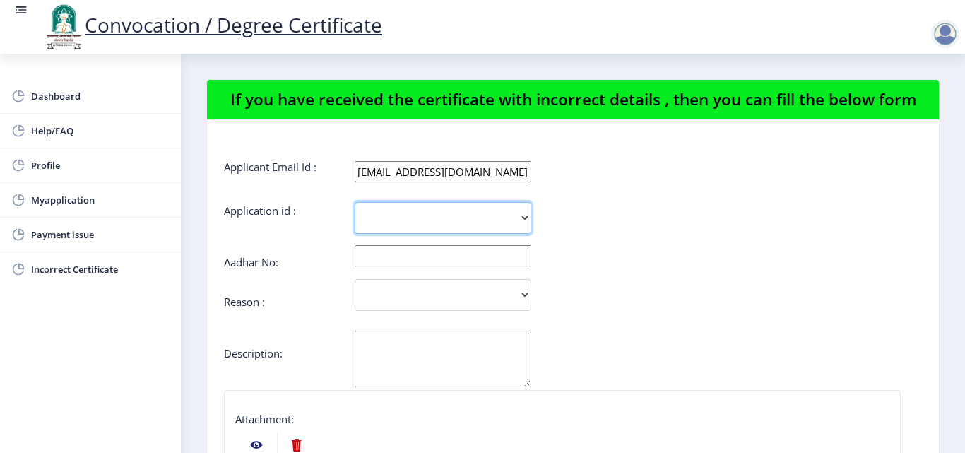
click at [526, 217] on select "1916" at bounding box center [443, 218] width 177 height 32
select select "1916"
click at [355, 202] on select "1916" at bounding box center [443, 218] width 177 height 32
click at [523, 256] on input "text" at bounding box center [443, 255] width 177 height 21
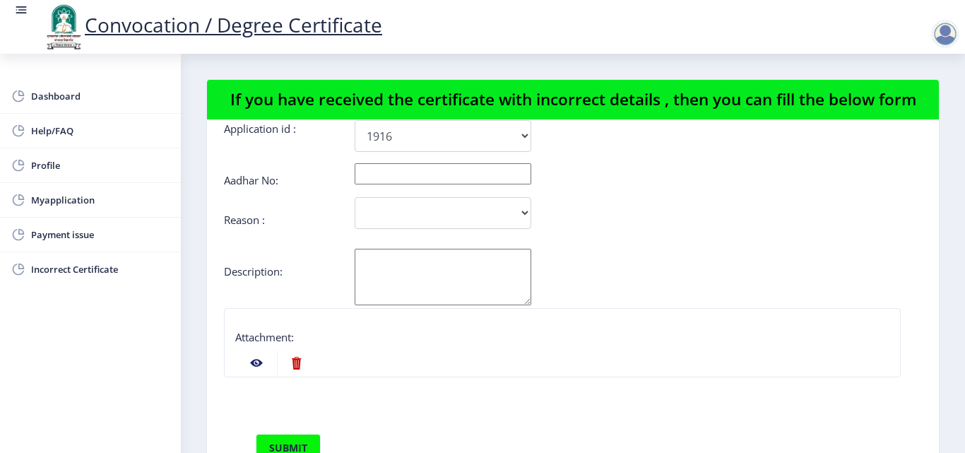
scroll to position [49, 0]
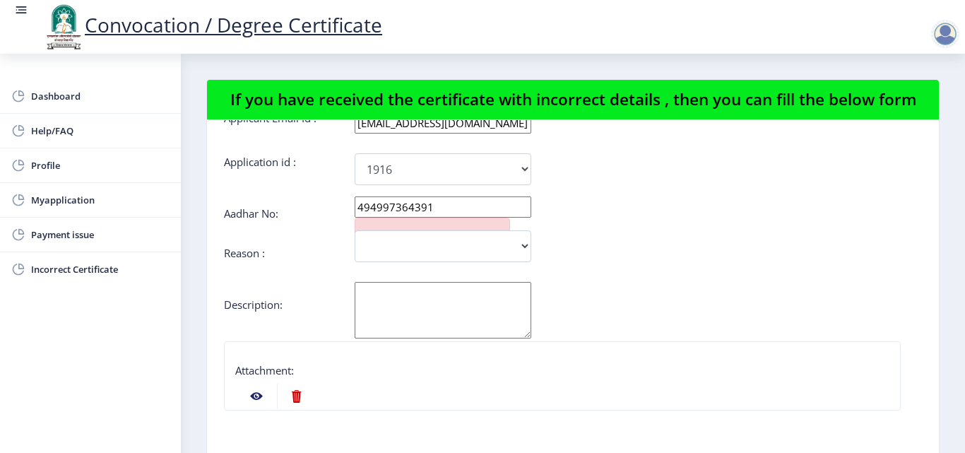
type input "494997364391"
click at [525, 249] on select "Incorrect Course Name Incorrect Name/ Fathers Name Others" at bounding box center [443, 246] width 177 height 32
select select "Others"
click at [355, 230] on select "Incorrect Course Name Incorrect Name/ Fathers Name Others" at bounding box center [443, 246] width 177 height 32
click at [456, 324] on textarea "Aadhar No:" at bounding box center [443, 310] width 177 height 57
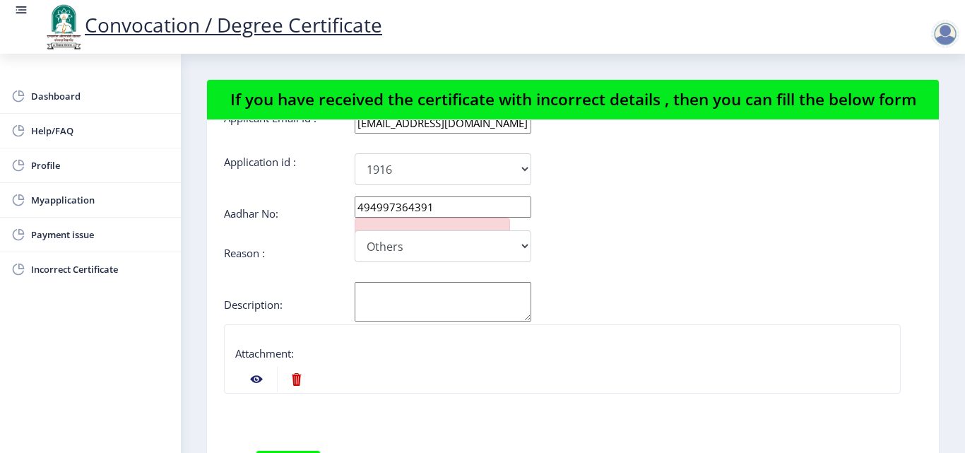
drag, startPoint x: 528, startPoint y: 337, endPoint x: 527, endPoint y: 320, distance: 17.0
click at [527, 320] on textarea "Aadhar No:" at bounding box center [443, 302] width 177 height 40
click at [256, 379] on nb-action at bounding box center [256, 379] width 41 height 25
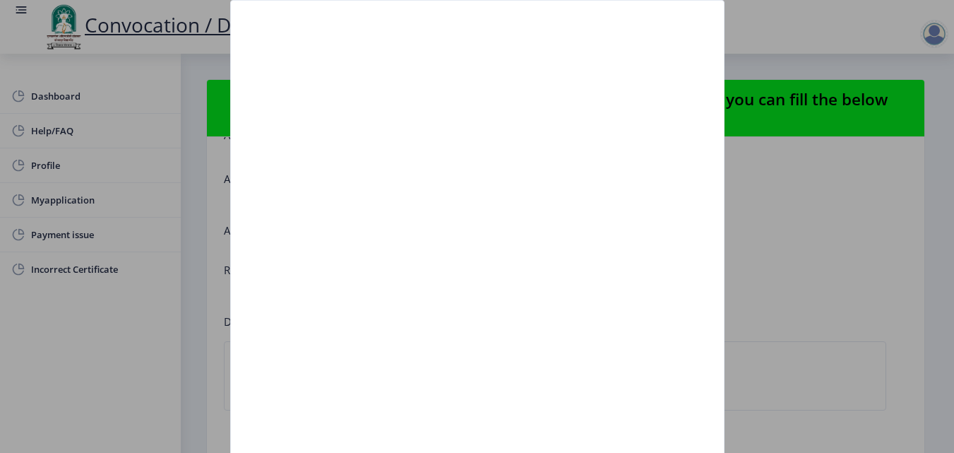
click at [114, 345] on div at bounding box center [477, 226] width 954 height 453
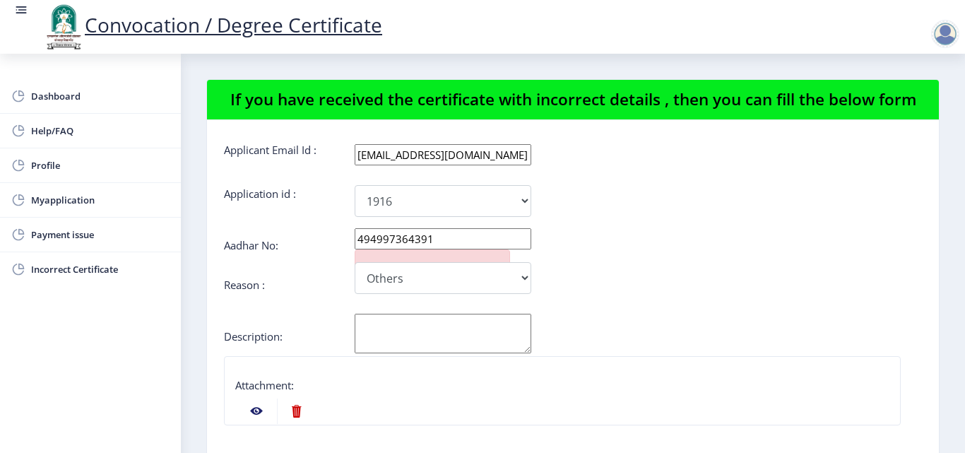
scroll to position [0, 0]
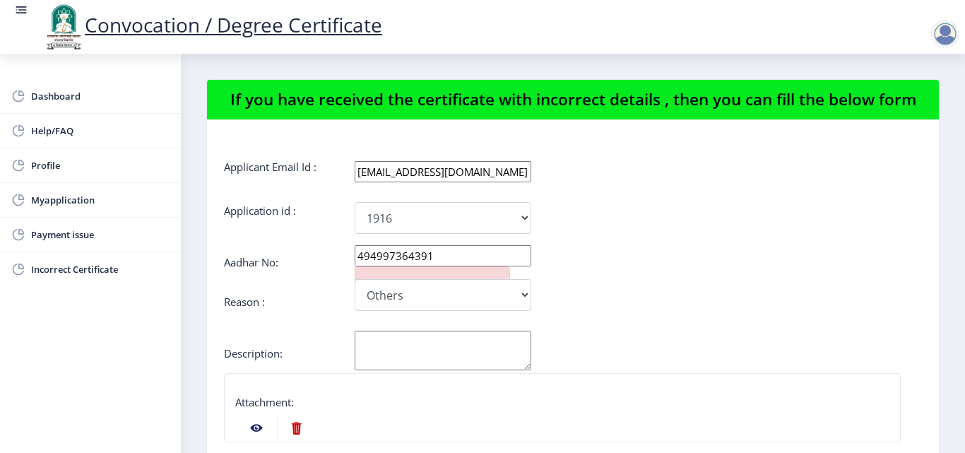
click at [391, 355] on textarea "Aadhar No:" at bounding box center [443, 351] width 177 height 40
type textarea "b"
click at [475, 369] on textarea "B -Grade" at bounding box center [443, 351] width 177 height 40
type textarea "B -Grade"
click at [449, 401] on div "Attachment:" at bounding box center [562, 405] width 654 height 20
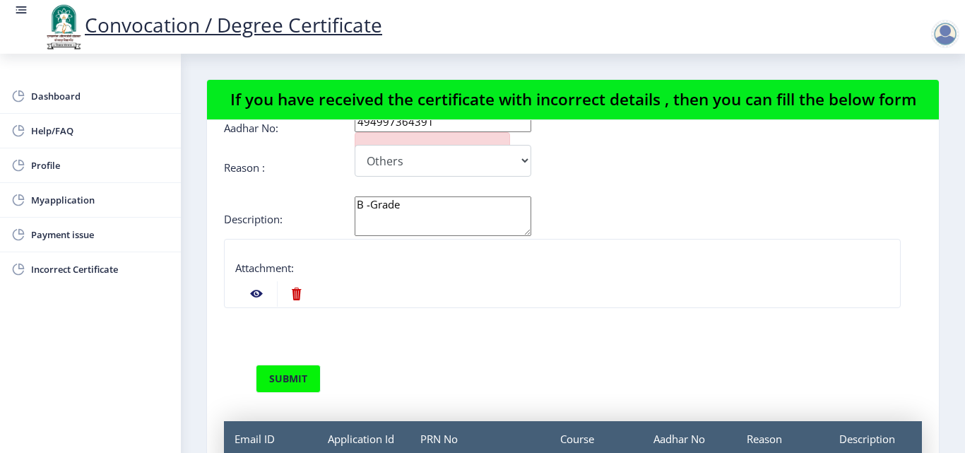
scroll to position [141, 0]
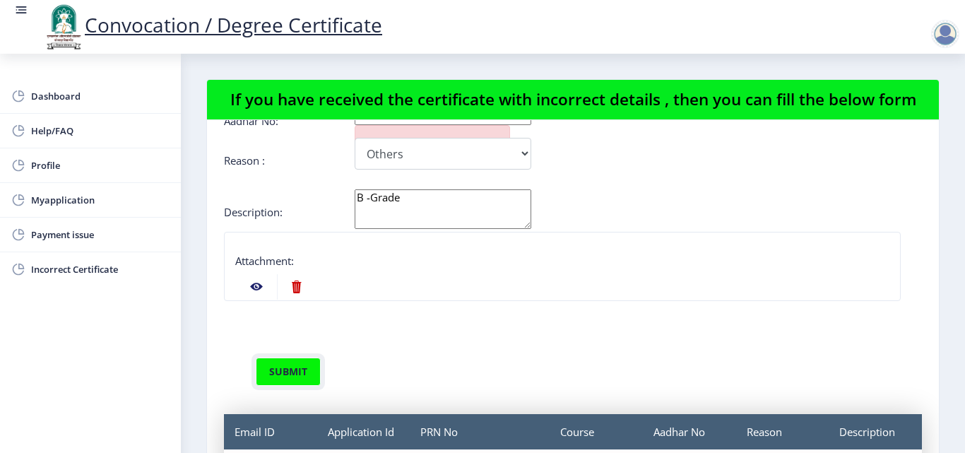
click at [288, 372] on button "submit" at bounding box center [288, 371] width 65 height 28
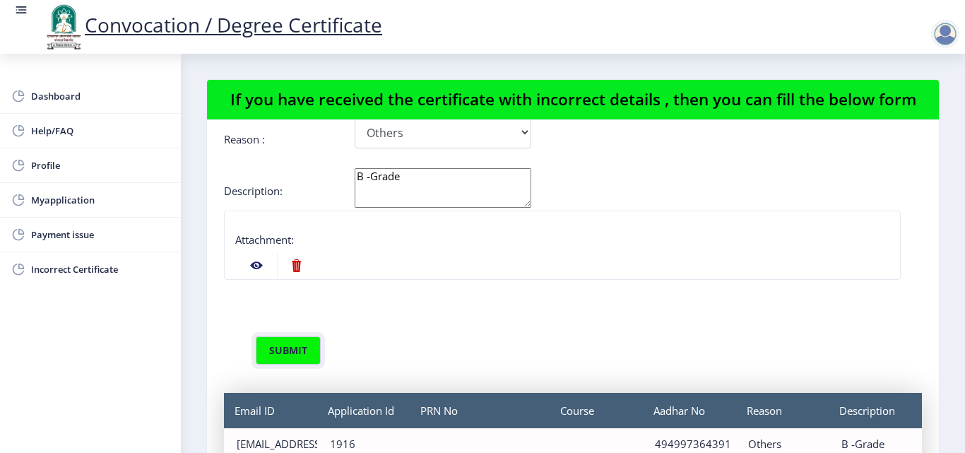
scroll to position [173, 0]
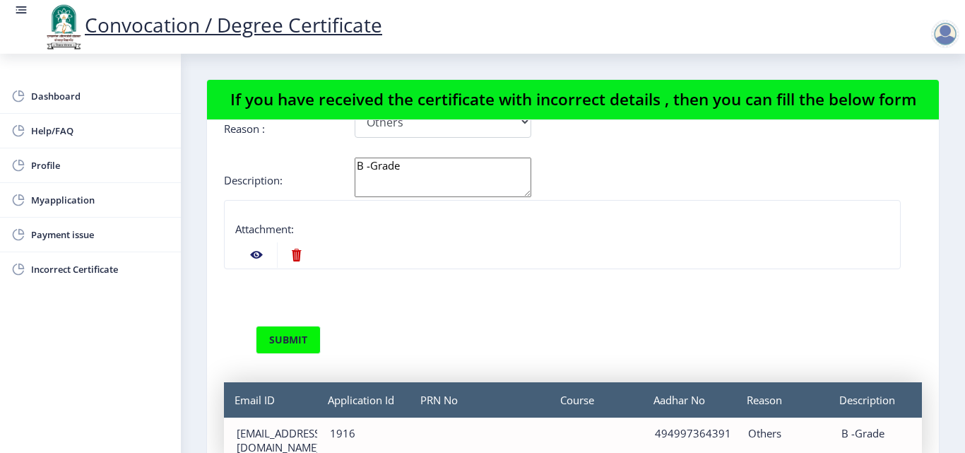
click at [435, 407] on div "PRN No" at bounding box center [480, 399] width 140 height 35
click at [276, 333] on button "submit" at bounding box center [288, 340] width 65 height 28
click at [573, 400] on div "Course" at bounding box center [596, 399] width 93 height 35
click at [579, 408] on div "Course" at bounding box center [596, 399] width 93 height 35
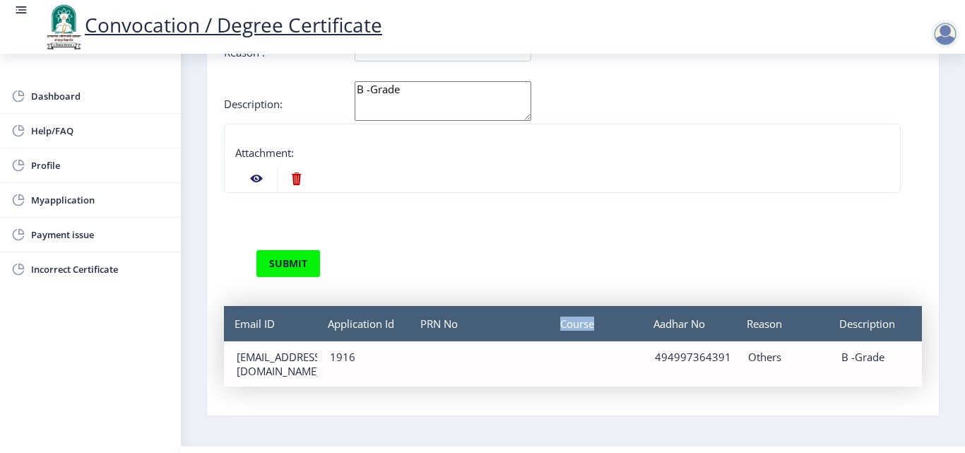
scroll to position [112, 0]
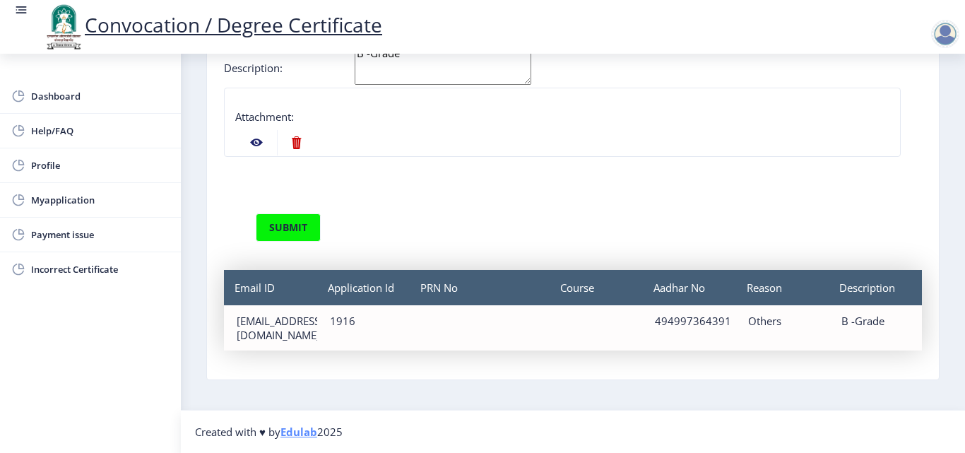
click at [586, 316] on div "Course" at bounding box center [595, 327] width 93 height 45
click at [587, 318] on div "Course" at bounding box center [595, 327] width 93 height 45
click at [586, 318] on div "Course" at bounding box center [595, 327] width 93 height 45
click at [585, 319] on div "Course" at bounding box center [595, 327] width 93 height 45
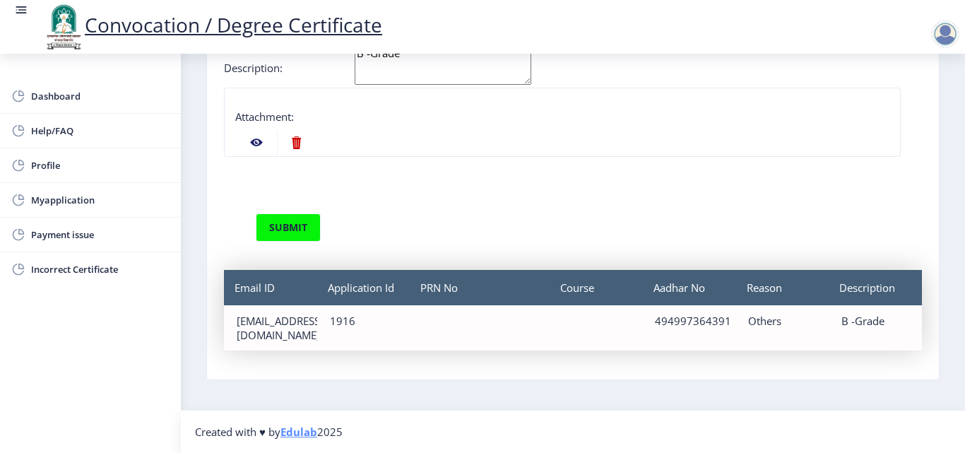
click at [463, 329] on div "PRN No" at bounding box center [479, 327] width 138 height 45
click at [451, 324] on div "PRN No" at bounding box center [479, 327] width 138 height 45
click at [297, 227] on button "submit" at bounding box center [288, 227] width 65 height 28
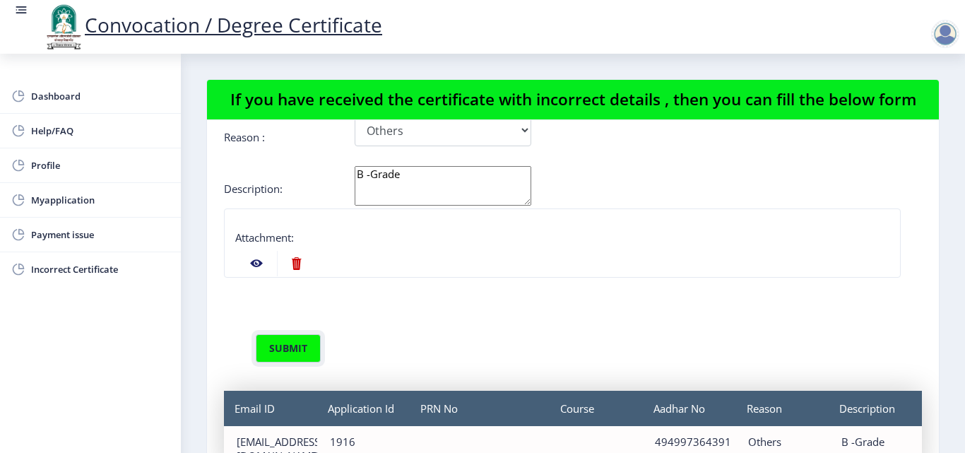
scroll to position [173, 0]
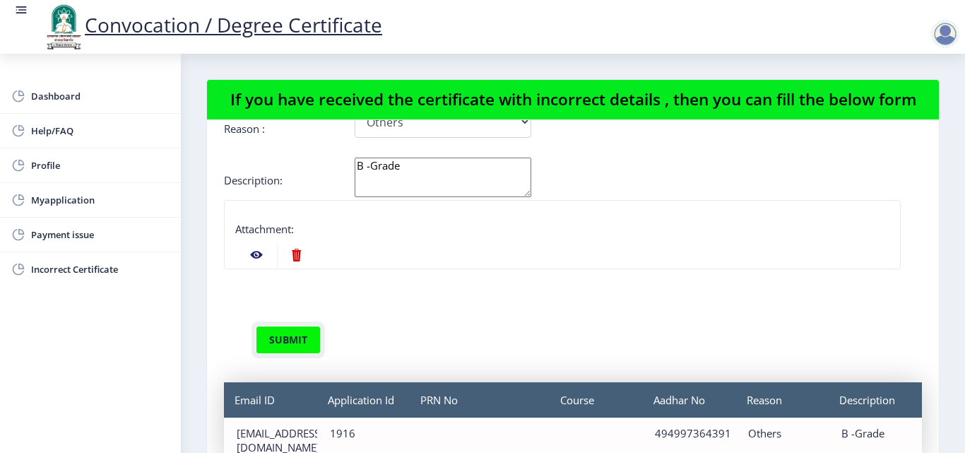
click at [295, 344] on button "submit" at bounding box center [288, 340] width 65 height 28
click at [285, 406] on div "Email ID" at bounding box center [270, 399] width 93 height 35
click at [285, 407] on div "Email ID" at bounding box center [270, 399] width 93 height 35
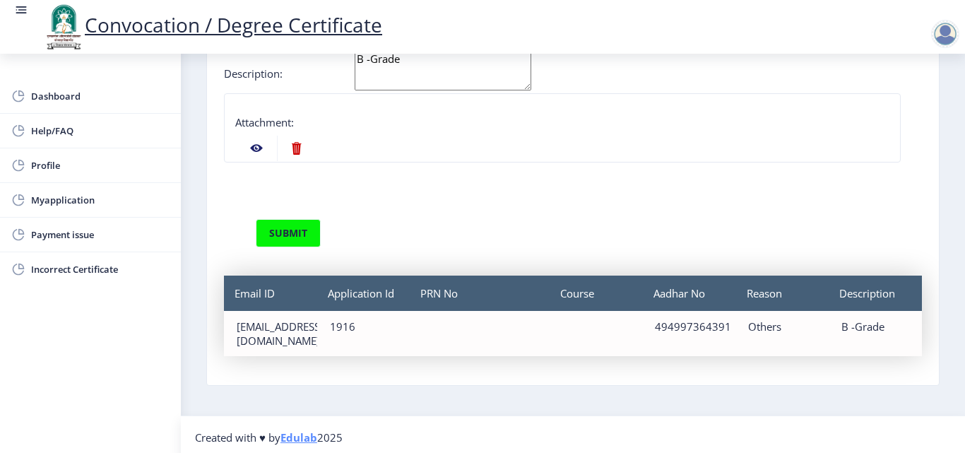
scroll to position [112, 0]
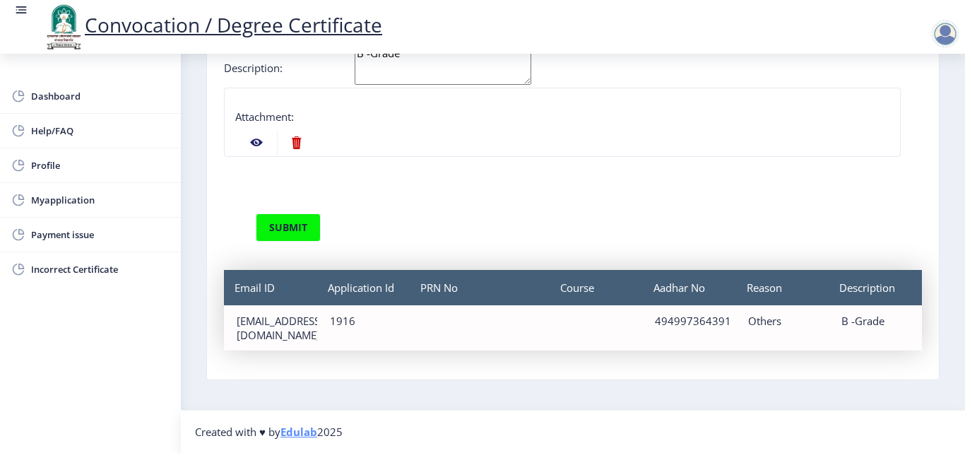
click at [306, 330] on div "Email ID dipaligodase96@gmail.com" at bounding box center [270, 327] width 93 height 45
click at [304, 331] on div "Email ID dipaligodase96@gmail.com" at bounding box center [270, 327] width 93 height 45
click at [286, 223] on button "submit" at bounding box center [288, 227] width 65 height 28
click at [277, 227] on button "submit" at bounding box center [288, 227] width 65 height 28
click at [276, 227] on button "submit" at bounding box center [288, 227] width 65 height 28
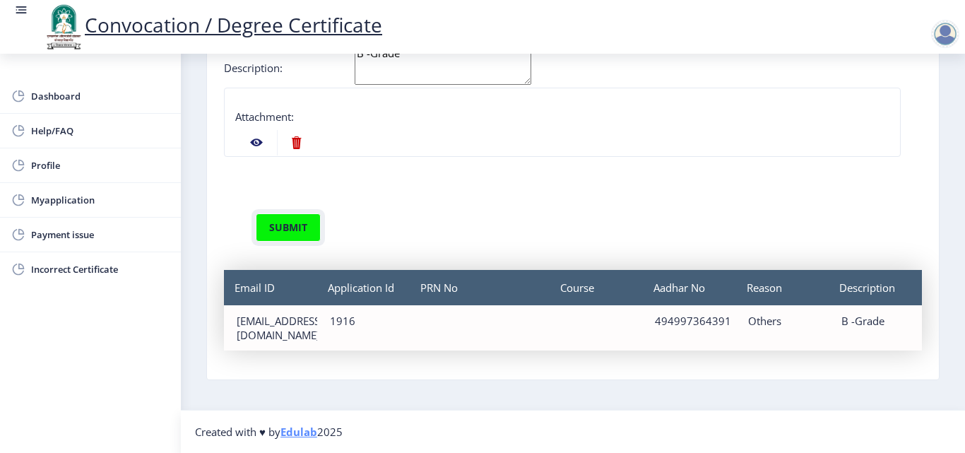
click at [276, 227] on button "submit" at bounding box center [288, 227] width 65 height 28
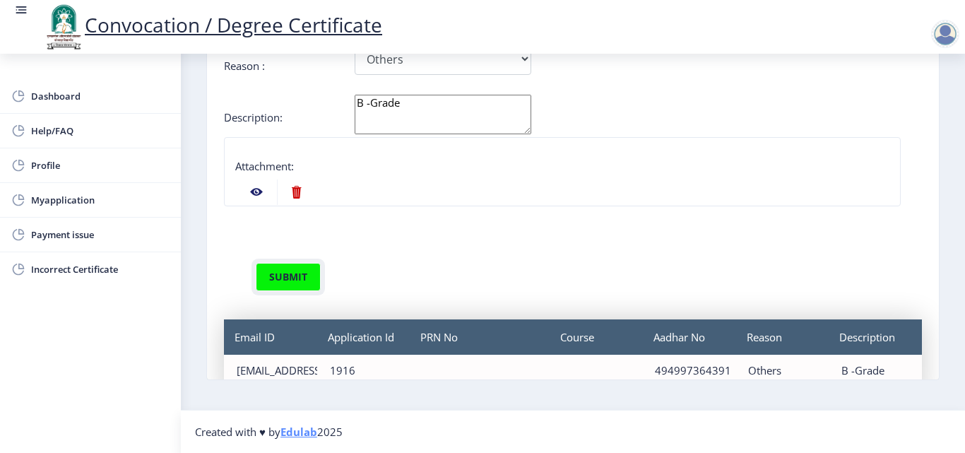
scroll to position [102, 0]
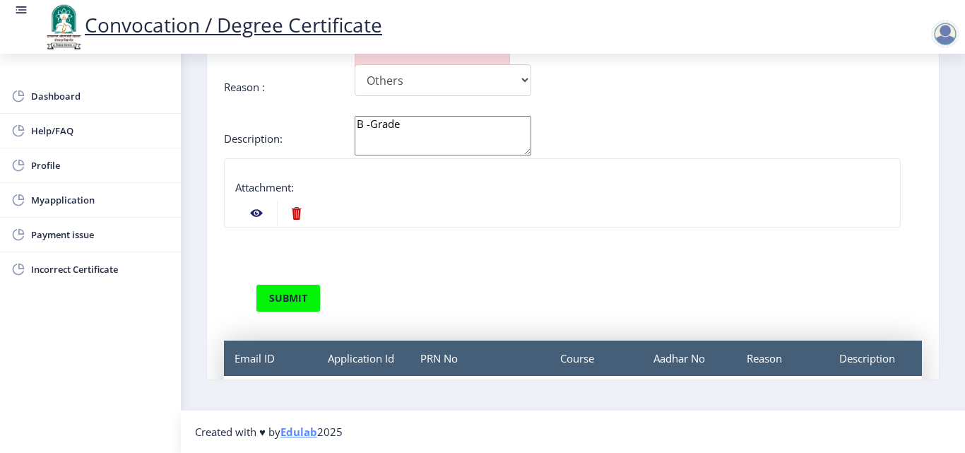
click at [258, 211] on nb-action at bounding box center [256, 213] width 41 height 25
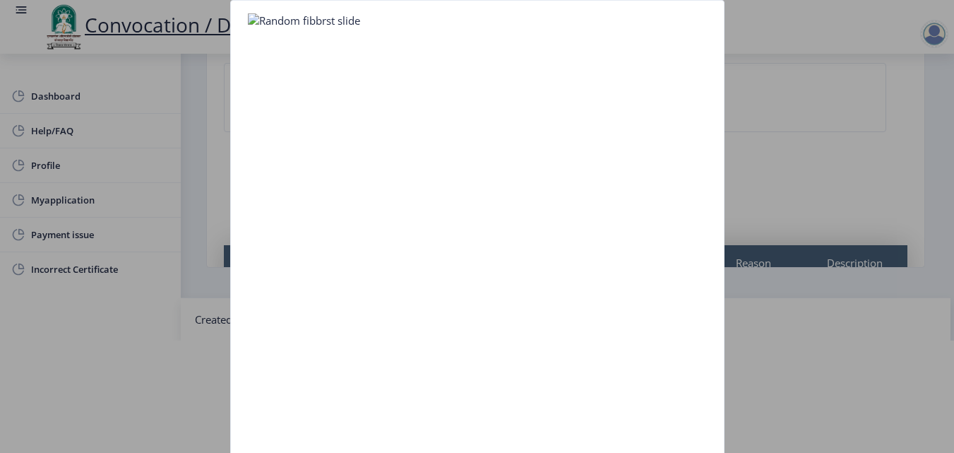
click at [253, 21] on img at bounding box center [304, 20] width 112 height 14
click at [254, 21] on img at bounding box center [304, 20] width 112 height 14
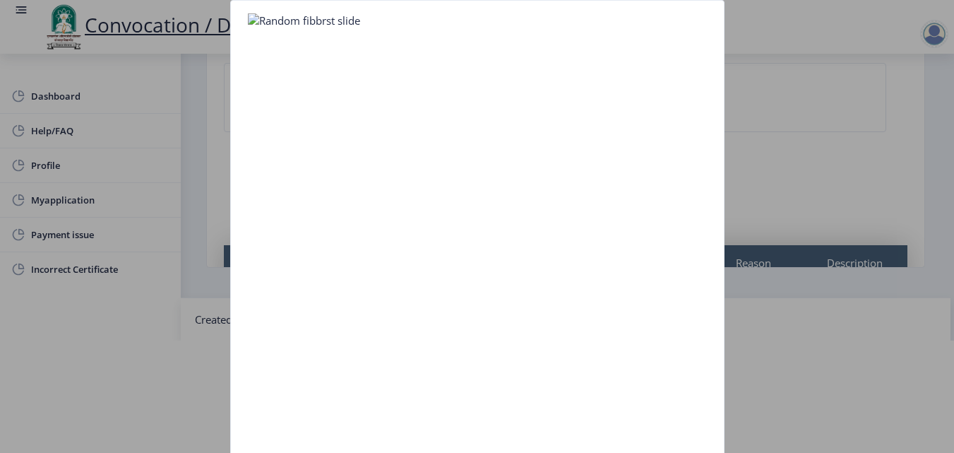
click at [162, 194] on div at bounding box center [477, 226] width 954 height 453
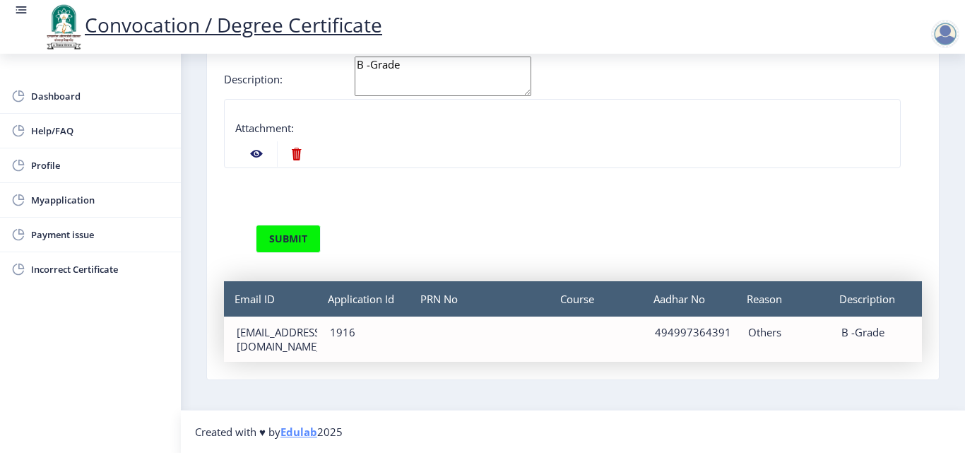
scroll to position [173, 0]
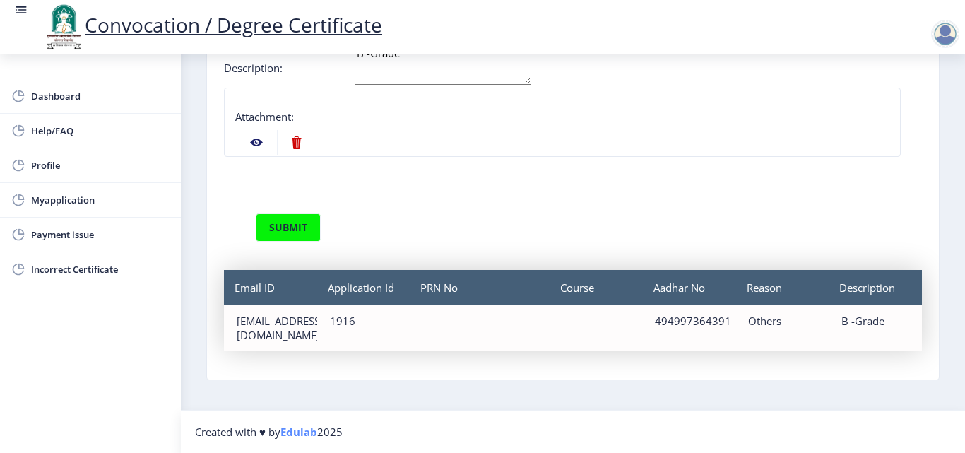
click at [228, 439] on nav "Created with ♥ by Edulab 2025" at bounding box center [573, 431] width 784 height 43
click at [235, 431] on span "Created with ♥ by Edulab 2025" at bounding box center [269, 432] width 148 height 14
click at [256, 432] on span "Created with ♥ by Edulab 2025" at bounding box center [269, 432] width 148 height 14
click at [314, 433] on link "Edulab" at bounding box center [298, 432] width 37 height 14
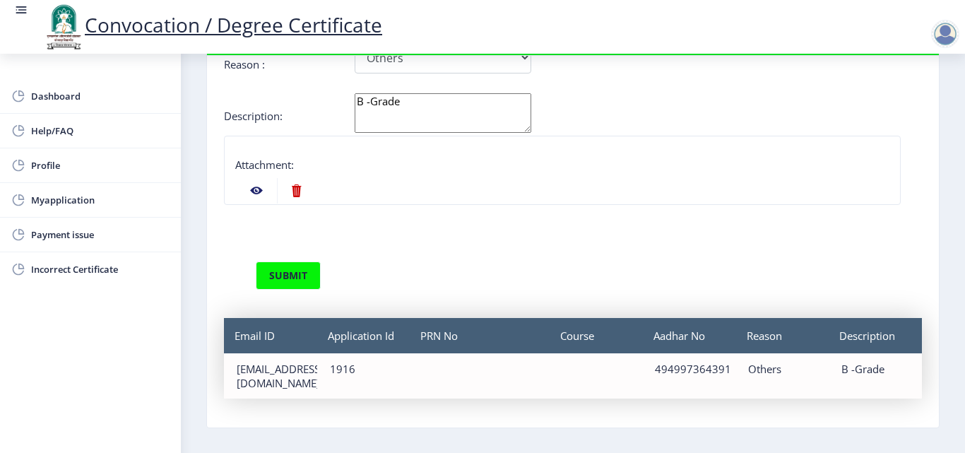
scroll to position [42, 0]
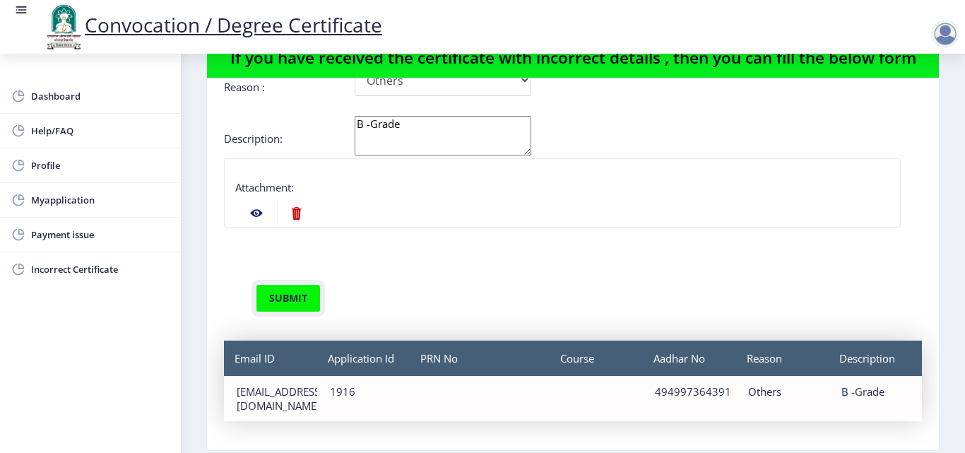
click at [290, 298] on button "submit" at bounding box center [288, 298] width 65 height 28
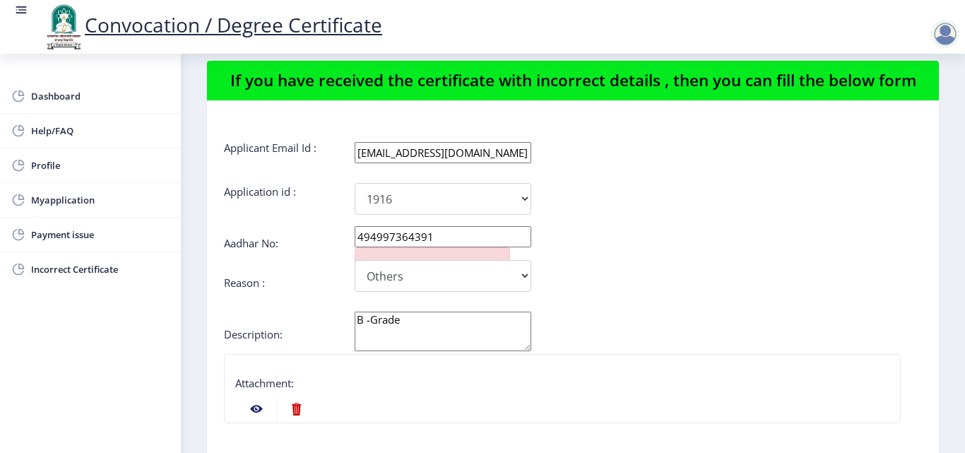
scroll to position [0, 0]
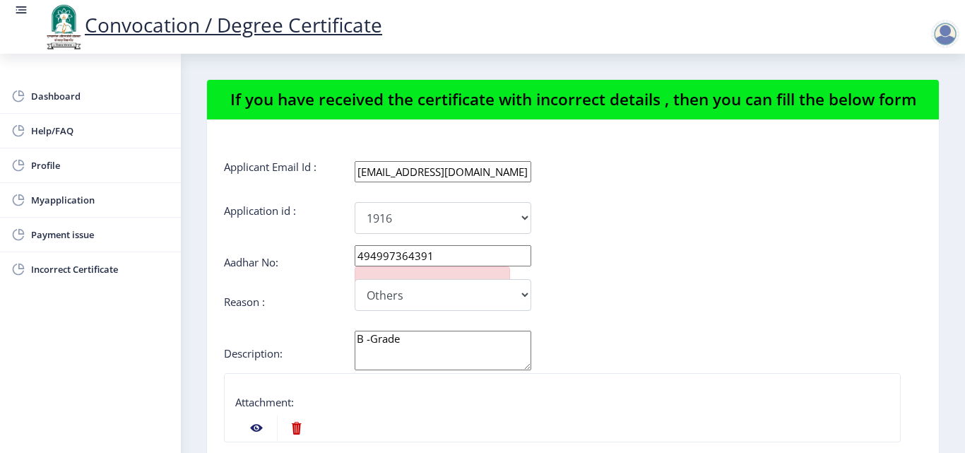
click at [492, 258] on input "494997364391" at bounding box center [443, 255] width 177 height 21
click at [523, 296] on select "Incorrect Course Name Incorrect Name/ Fathers Name Others" at bounding box center [443, 295] width 177 height 32
click at [615, 333] on div "B -Grade" at bounding box center [634, 352] width 581 height 42
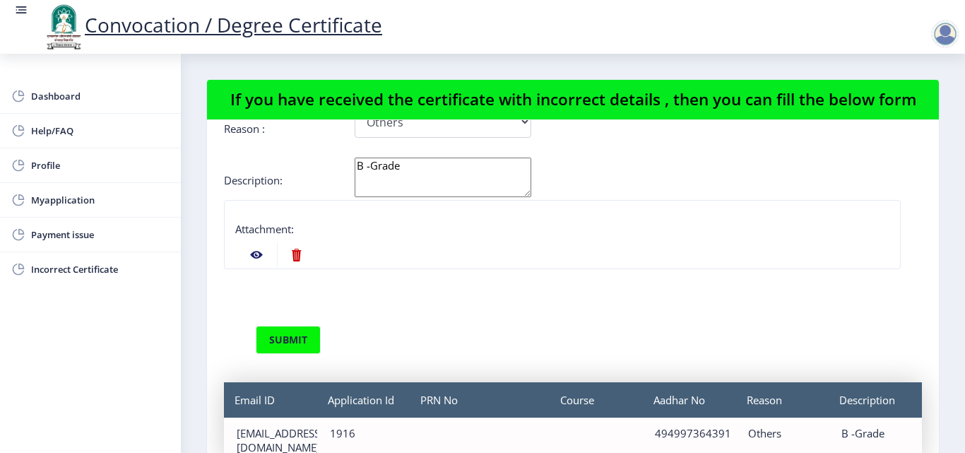
scroll to position [112, 0]
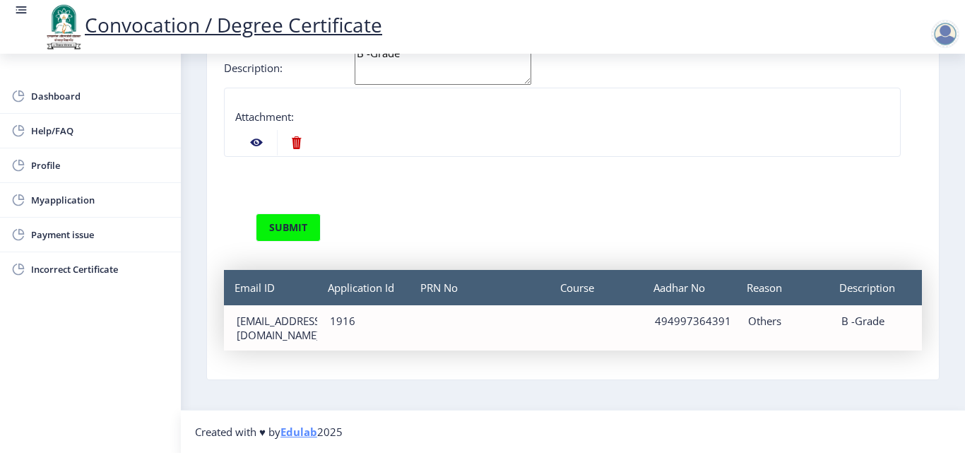
click at [442, 297] on div "PRN No" at bounding box center [480, 287] width 140 height 35
click at [225, 297] on div "Email ID" at bounding box center [270, 287] width 93 height 35
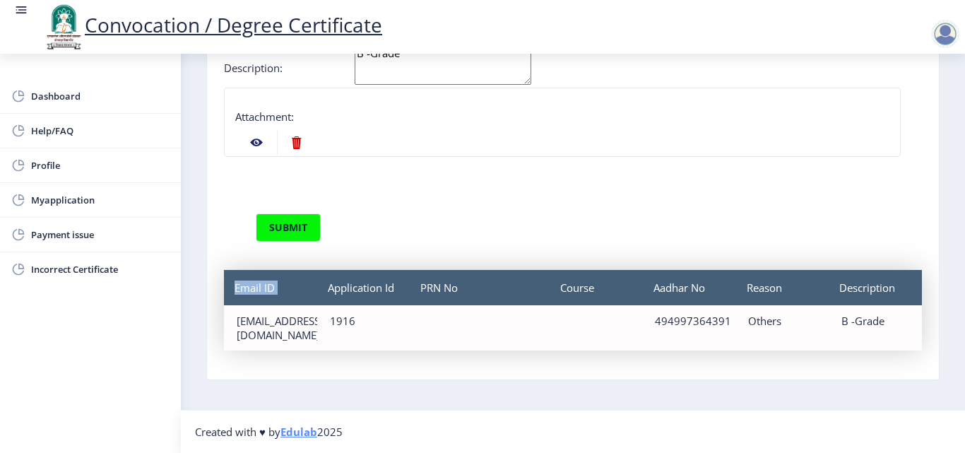
click at [223, 301] on nb-card-body "Applicant Email Id : dipaligodase96@gmail.com Application id : 1916 Aadhar No: …" at bounding box center [573, 194] width 732 height 372
click at [224, 299] on nb-card-body "Applicant Email Id : dipaligodase96@gmail.com Application id : 1916 Aadhar No: …" at bounding box center [573, 194] width 732 height 372
click at [225, 296] on div "Email ID" at bounding box center [270, 287] width 93 height 35
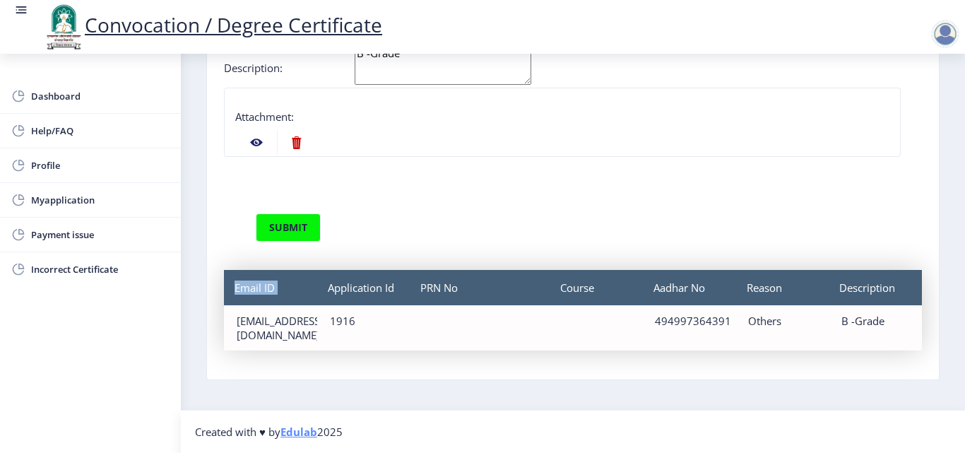
click at [225, 295] on div "Email ID" at bounding box center [270, 287] width 93 height 35
click at [99, 233] on span "Payment issue" at bounding box center [100, 234] width 138 height 17
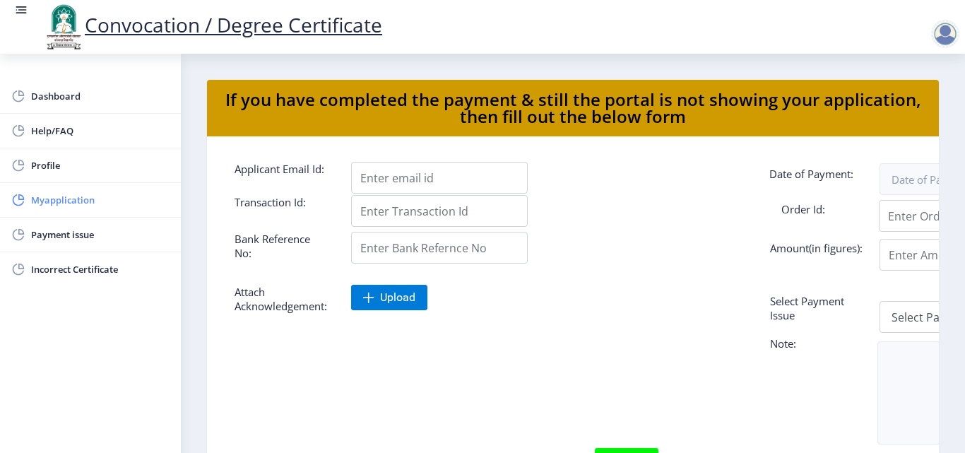
click at [105, 200] on span "Myapplication" at bounding box center [100, 199] width 138 height 17
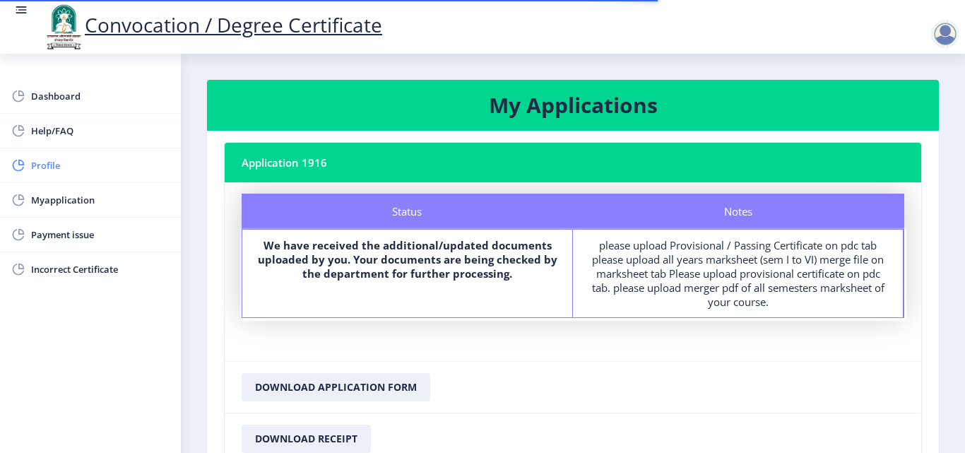
click at [100, 163] on span "Profile" at bounding box center [100, 165] width 138 height 17
select select
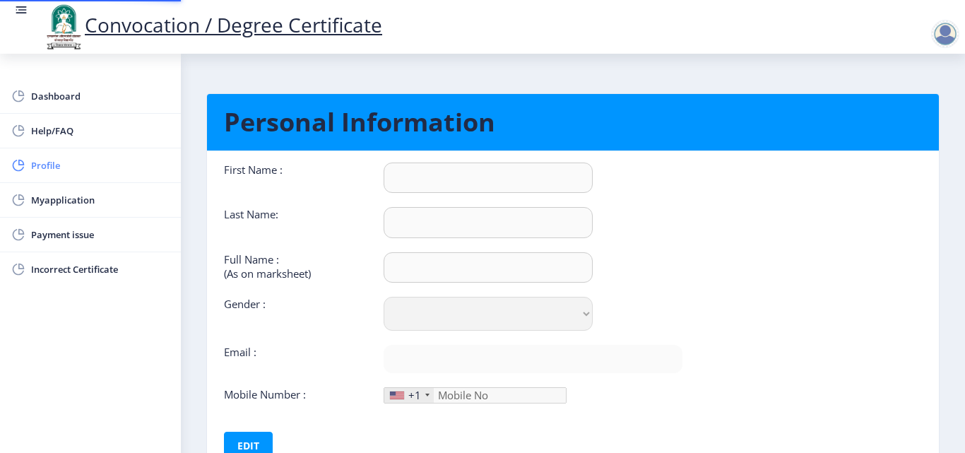
type input "DHANVANTARI"
type input "ADLINGE"
type input "[PERSON_NAME] SAUDAGAR"
select select "[DEMOGRAPHIC_DATA]"
type input "[EMAIL_ADDRESS][DOMAIN_NAME]"
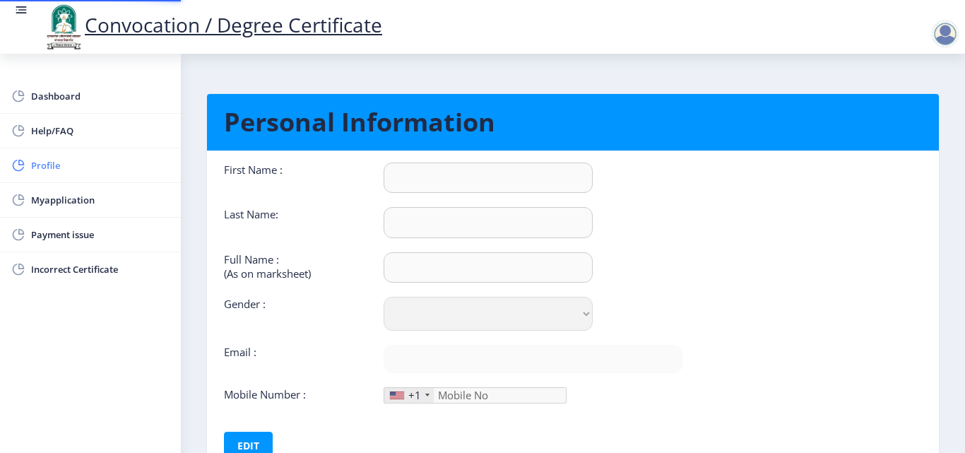
type input "9022962682"
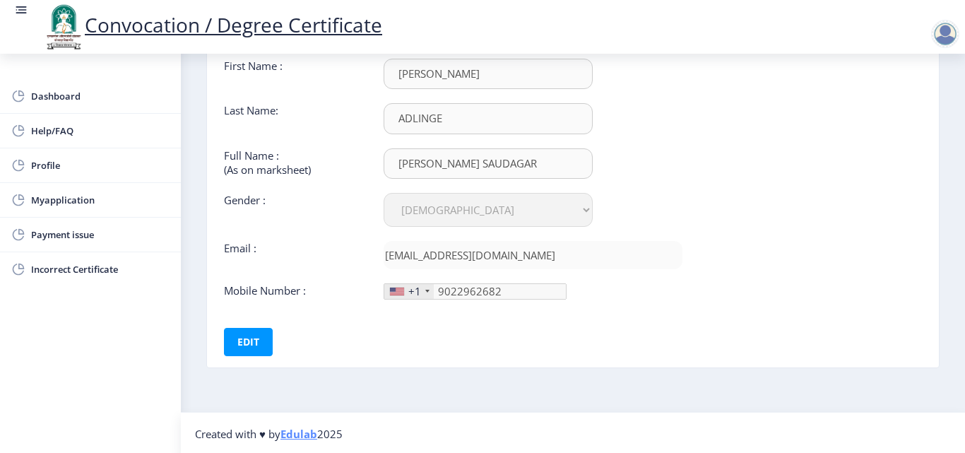
scroll to position [106, 0]
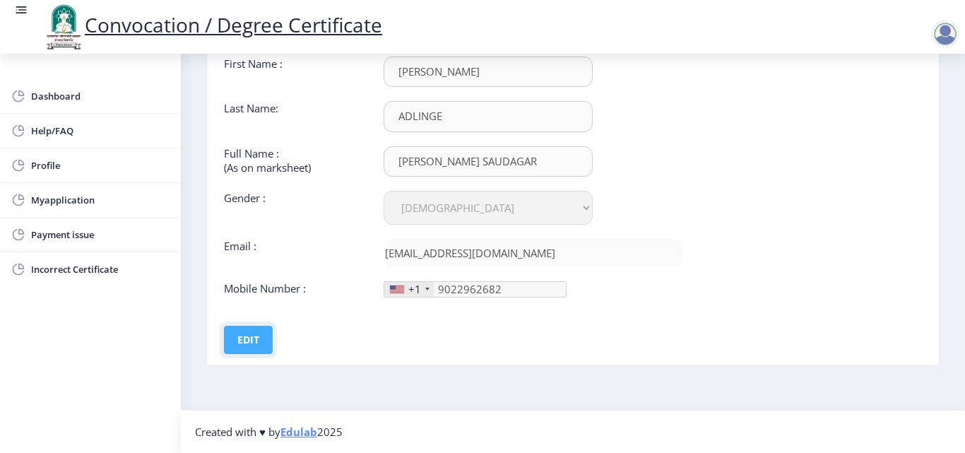
click at [246, 342] on button "Edit" at bounding box center [248, 340] width 49 height 28
click at [264, 336] on button "Save" at bounding box center [258, 340] width 52 height 28
click at [160, 88] on link "Dashboard" at bounding box center [90, 96] width 181 height 34
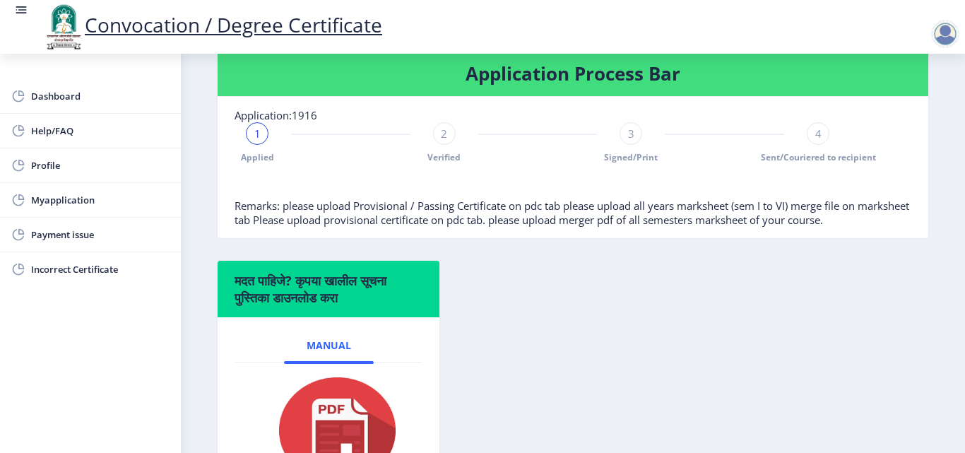
scroll to position [159, 0]
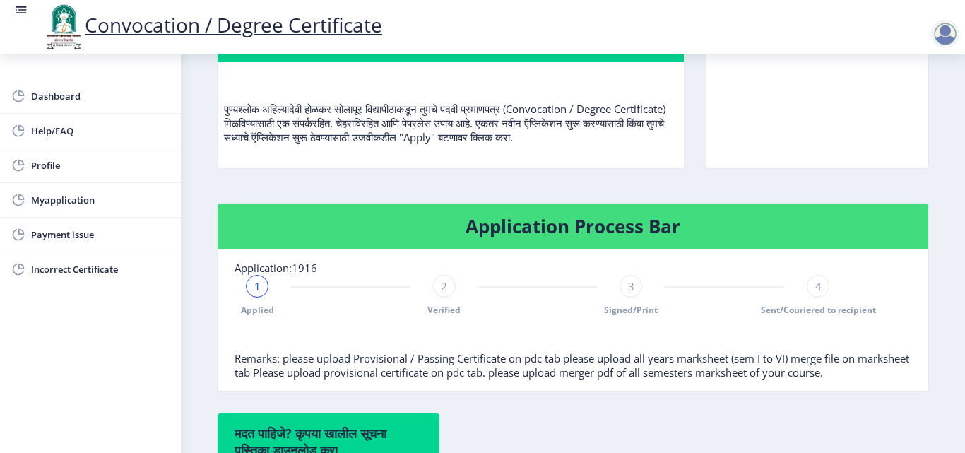
select select
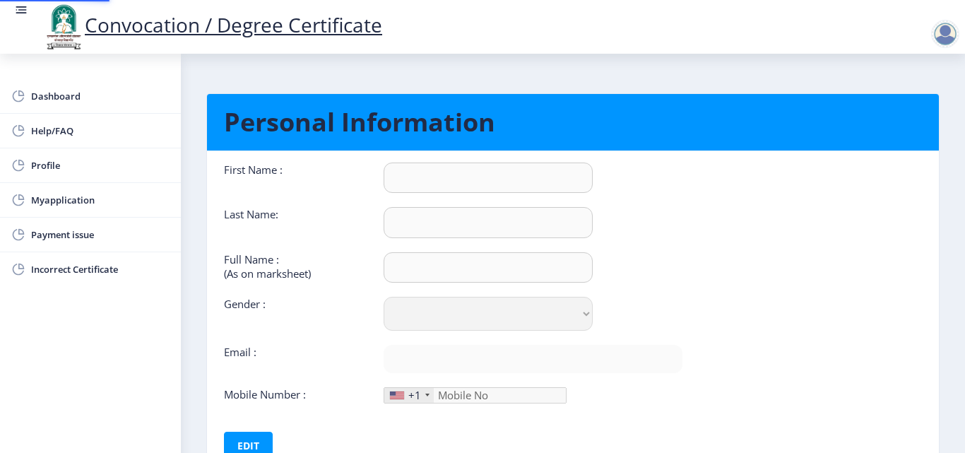
type input "DHANVANTARI"
type input "ADLINGE"
type input "[PERSON_NAME] SAUDAGAR"
select select "[DEMOGRAPHIC_DATA]"
type input "[EMAIL_ADDRESS][DOMAIN_NAME]"
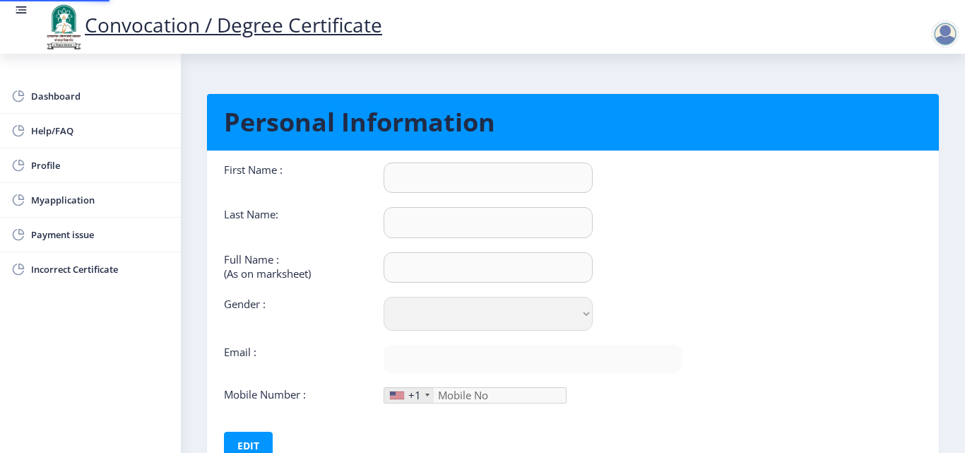
type input "9022962682"
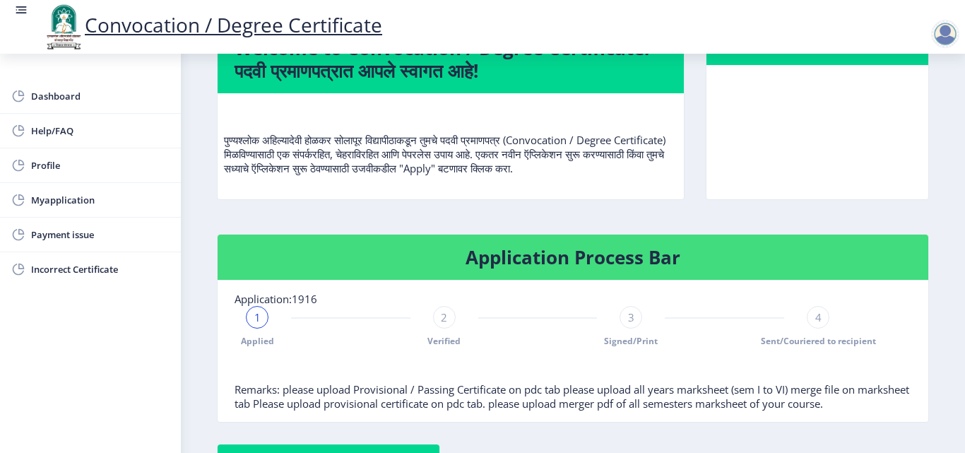
scroll to position [141, 0]
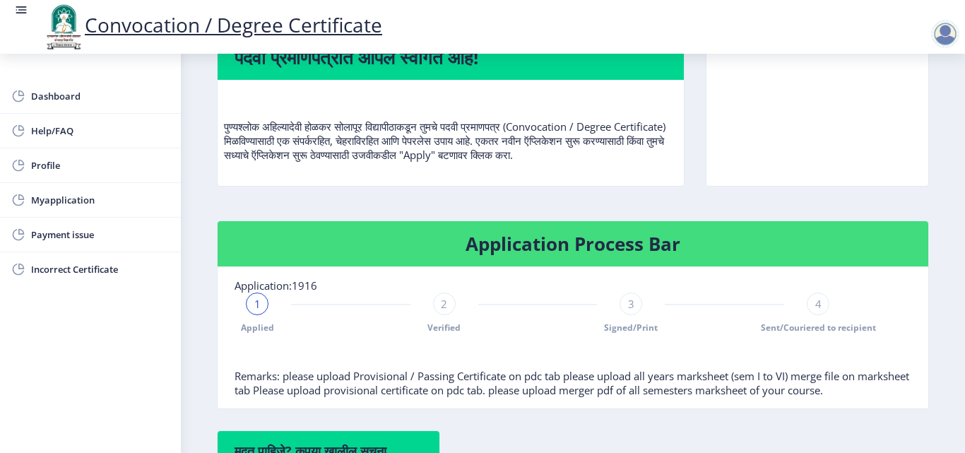
click at [617, 257] on nb-card-header "Application Process Bar" at bounding box center [573, 244] width 711 height 46
click at [618, 257] on nb-card-header "Application Process Bar" at bounding box center [573, 244] width 711 height 46
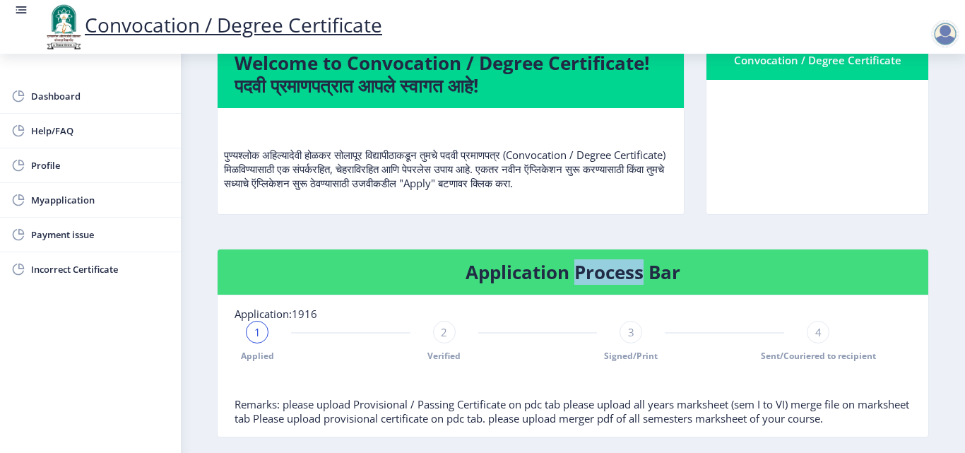
scroll to position [88, 0]
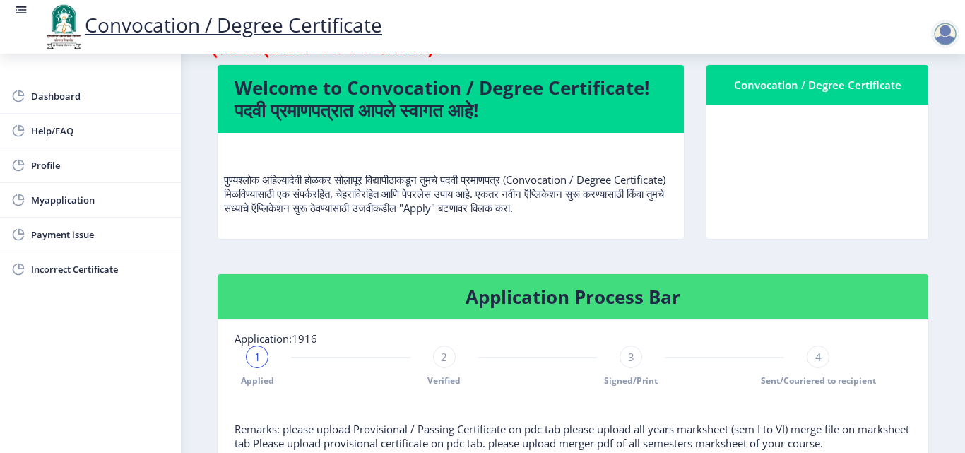
click at [564, 213] on p "पुण्यश्लोक अहिल्यादेवी होळकर सोलापूर विद्यापीठाकडून तुमचे पदवी प्रमाणपत्र (Conv…" at bounding box center [451, 179] width 454 height 71
click at [576, 211] on p "पुण्यश्लोक अहिल्यादेवी होळकर सोलापूर विद्यापीठाकडून तुमचे पदवी प्रमाणपत्र (Conv…" at bounding box center [451, 179] width 454 height 71
click at [575, 211] on p "पुण्यश्लोक अहिल्यादेवी होळकर सोलापूर विद्यापीठाकडून तुमचे पदवी प्रमाणपत्र (Conv…" at bounding box center [451, 179] width 454 height 71
click at [574, 211] on p "पुण्यश्लोक अहिल्यादेवी होळकर सोलापूर विद्यापीठाकडून तुमचे पदवी प्रमाणपत्र (Conv…" at bounding box center [451, 179] width 454 height 71
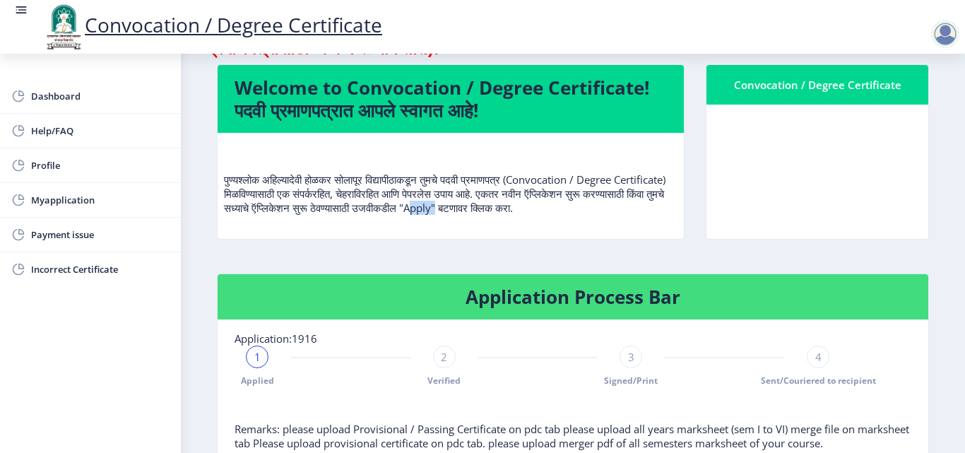
click at [574, 211] on p "पुण्यश्लोक अहिल्यादेवी होळकर सोलापूर विद्यापीठाकडून तुमचे पदवी प्रमाणपत्र (Conv…" at bounding box center [451, 179] width 454 height 71
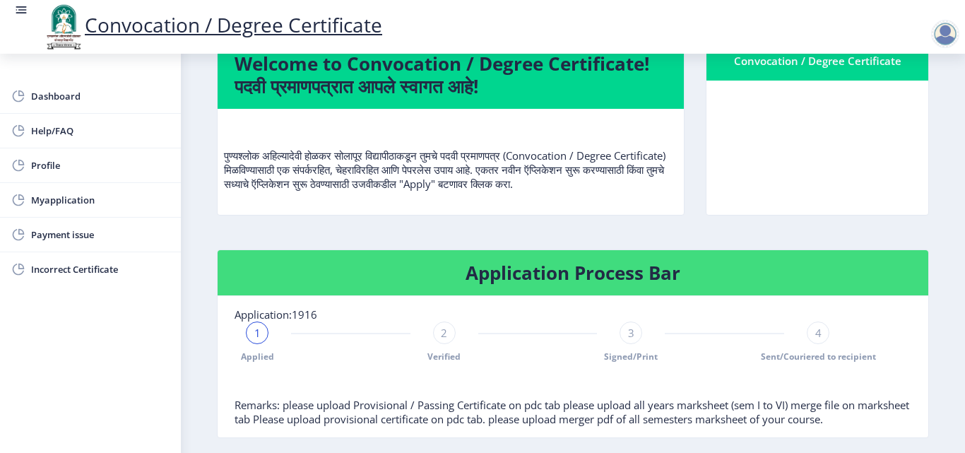
scroll to position [212, 0]
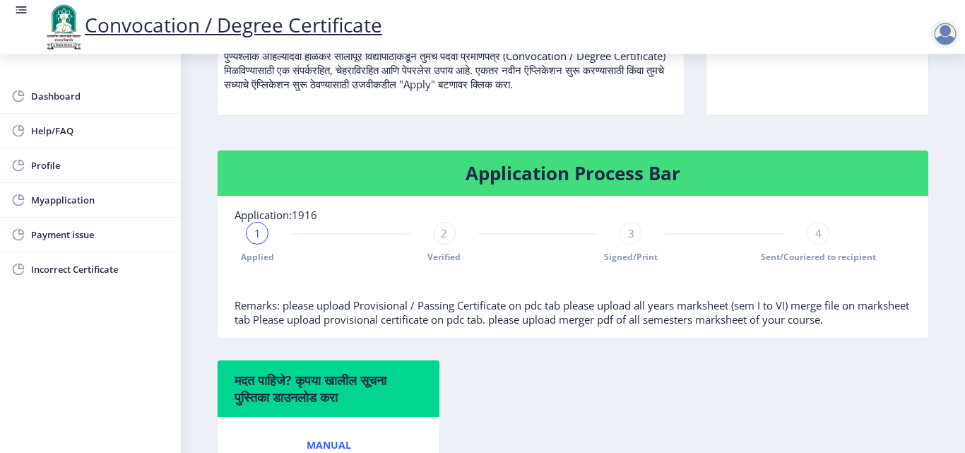
click at [263, 235] on div "1" at bounding box center [257, 233] width 23 height 23
click at [252, 230] on div "1" at bounding box center [257, 233] width 23 height 23
click at [252, 228] on div "1" at bounding box center [257, 233] width 23 height 23
click at [259, 219] on span "Application:1916" at bounding box center [276, 215] width 83 height 14
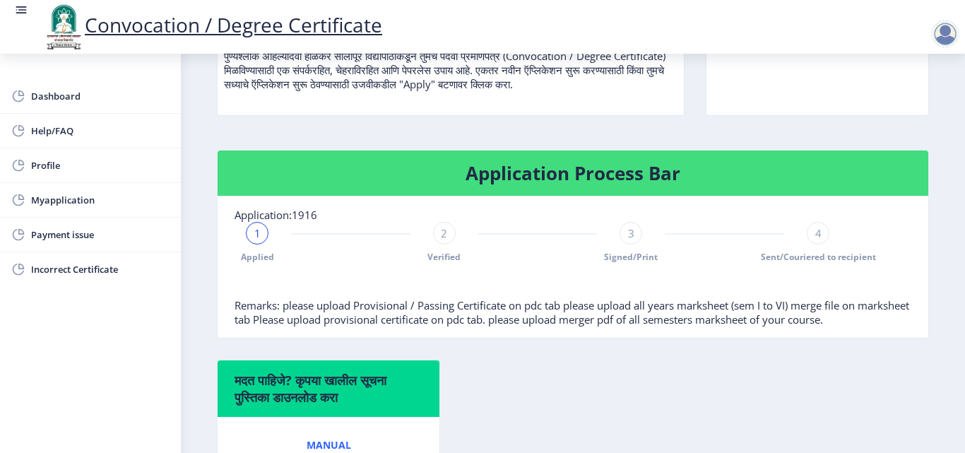
click at [340, 430] on link "Manual" at bounding box center [329, 445] width 90 height 34
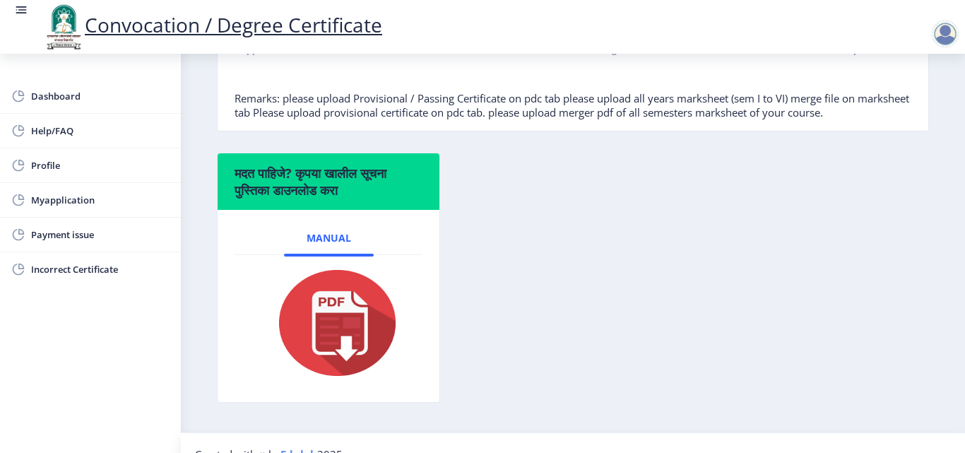
scroll to position [424, 0]
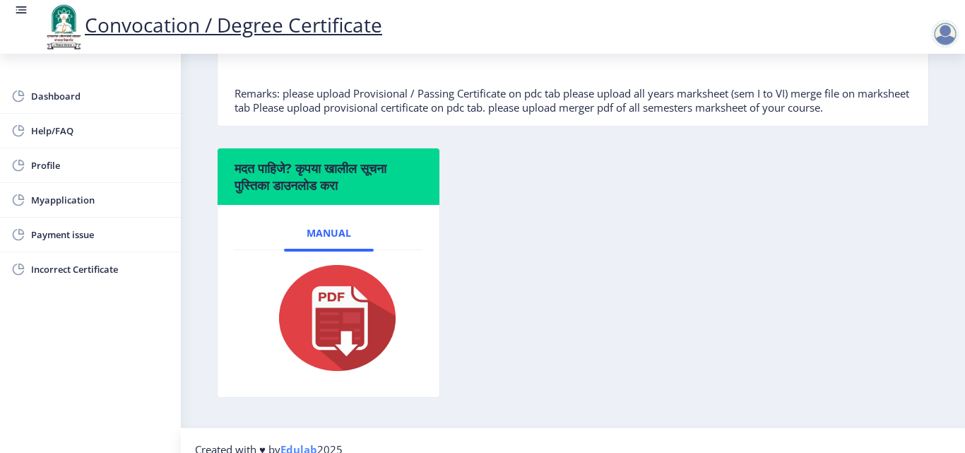
click at [337, 316] on img at bounding box center [328, 317] width 141 height 113
click at [338, 316] on img at bounding box center [328, 317] width 141 height 113
